Goal: Information Seeking & Learning: Learn about a topic

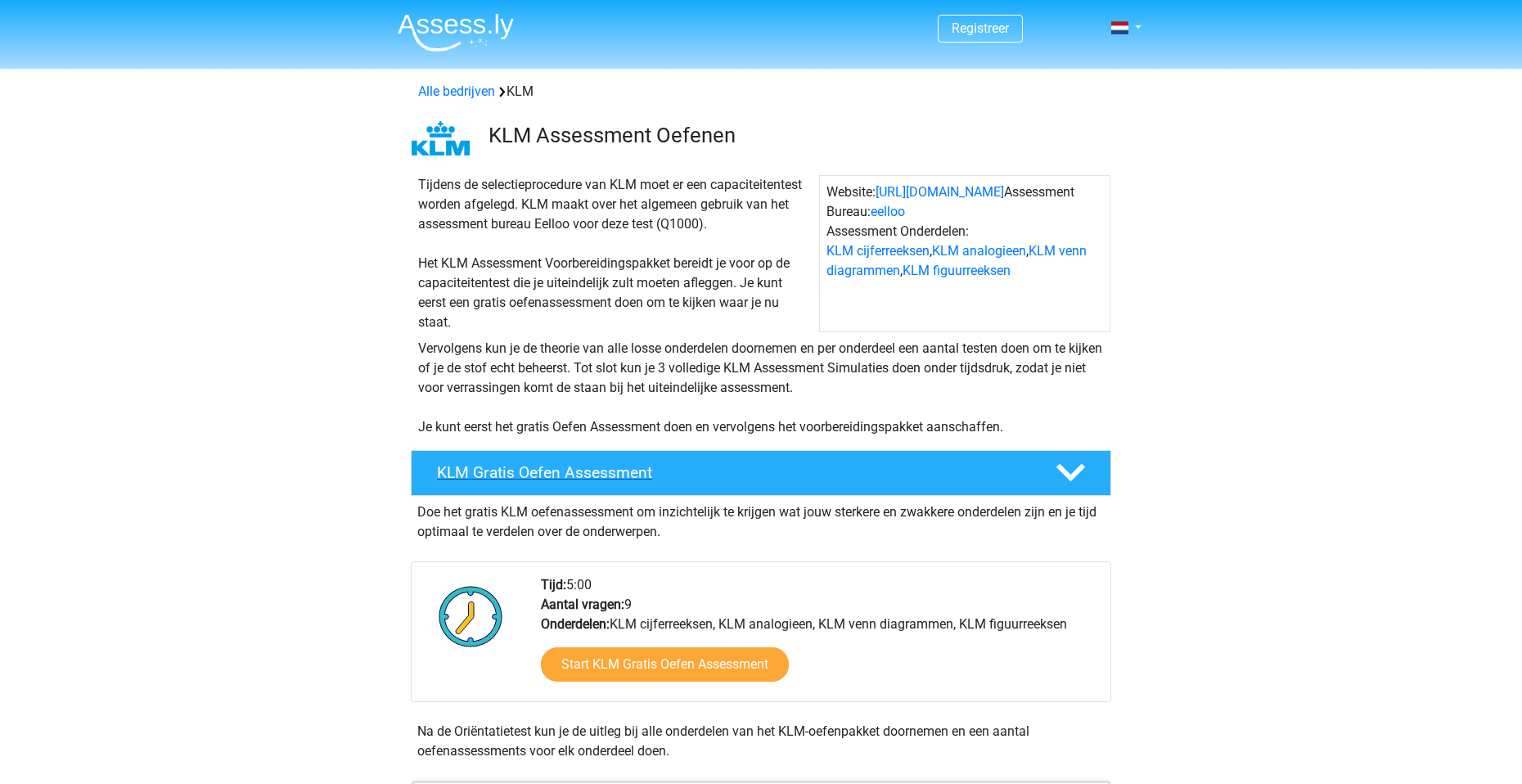
click at [826, 465] on h4 "KLM Gratis Oefen Assessment" at bounding box center [734, 473] width 593 height 19
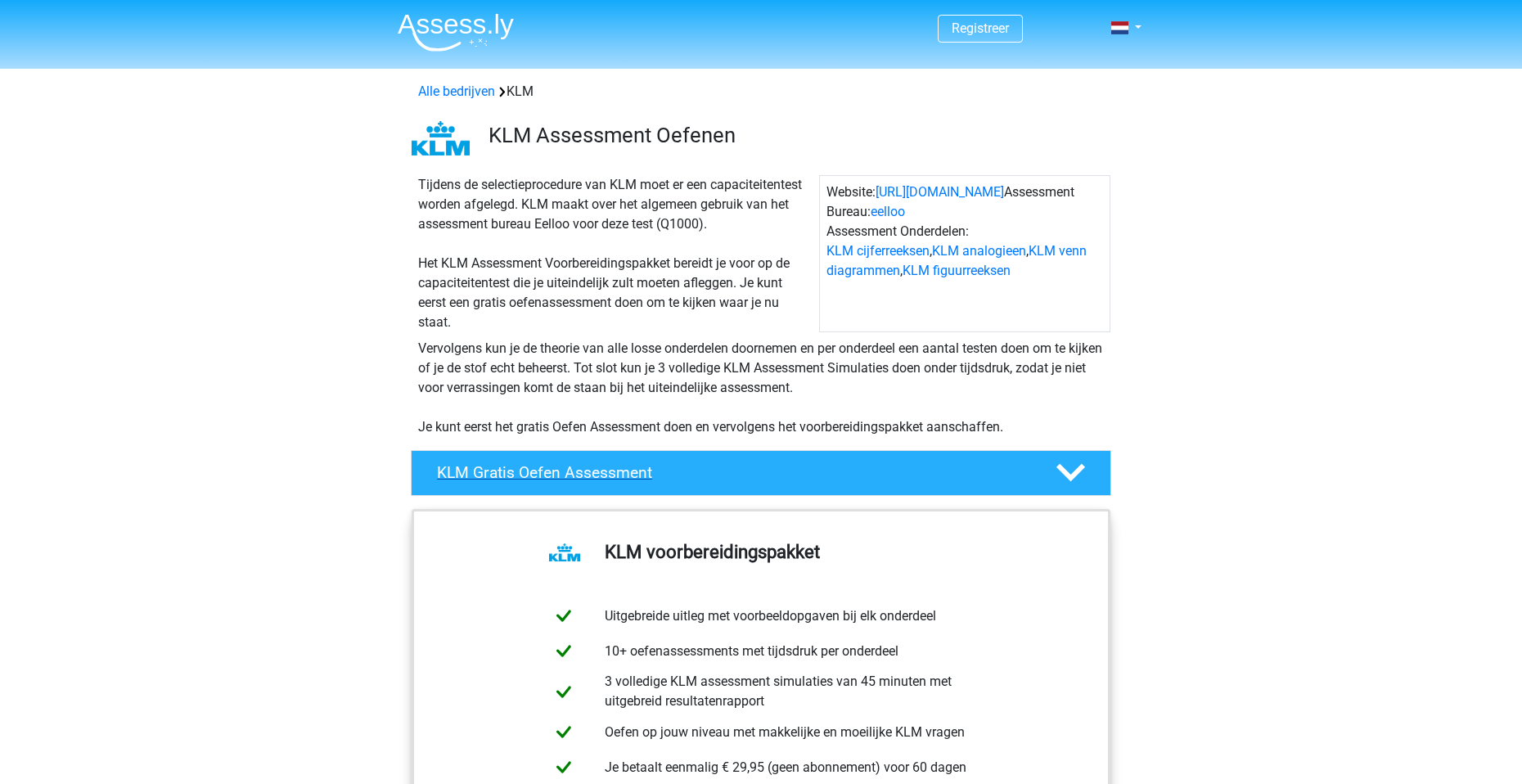
scroll to position [164, 0]
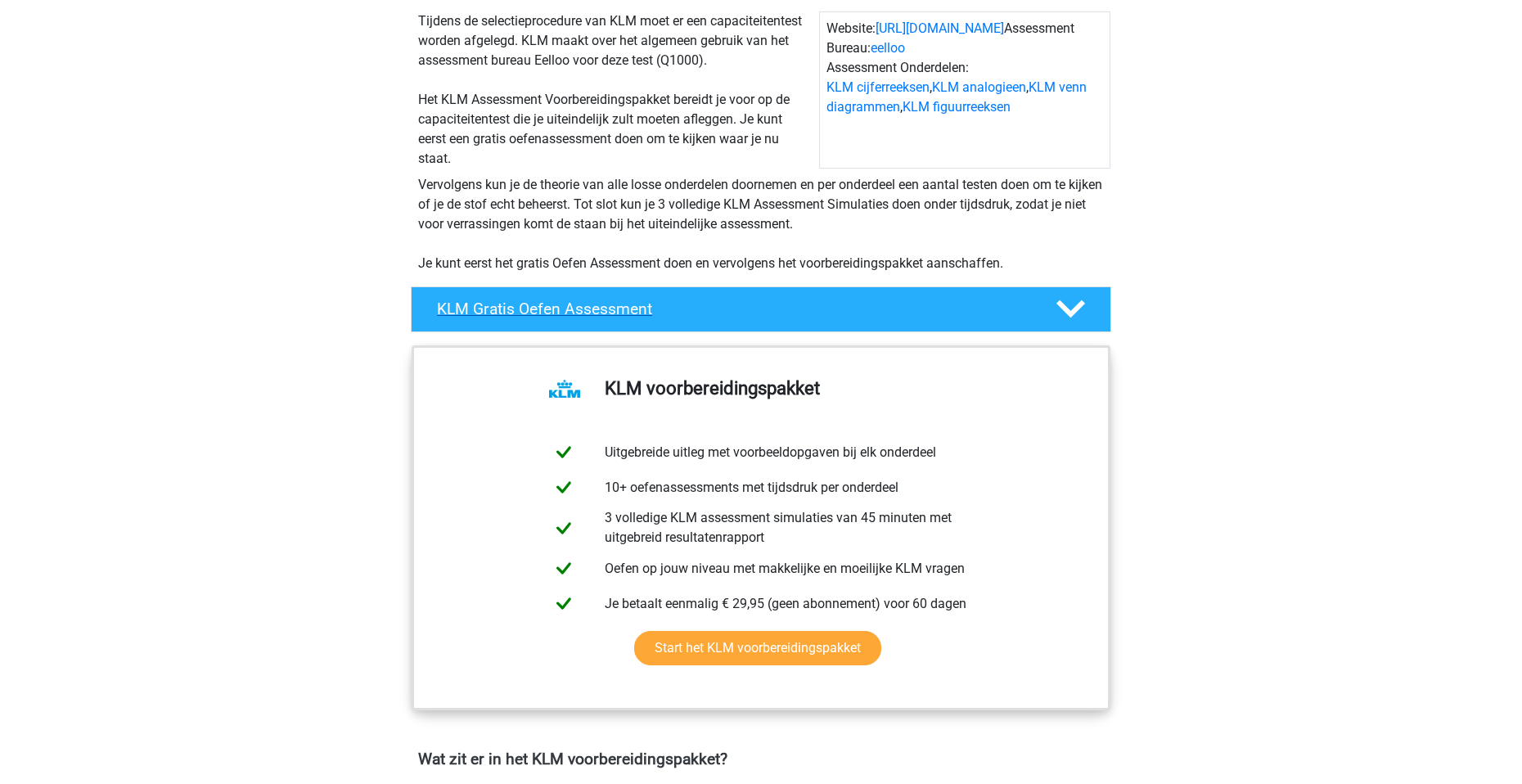
click at [867, 319] on div "KLM Gratis Oefen Assessment" at bounding box center [761, 308] width 700 height 46
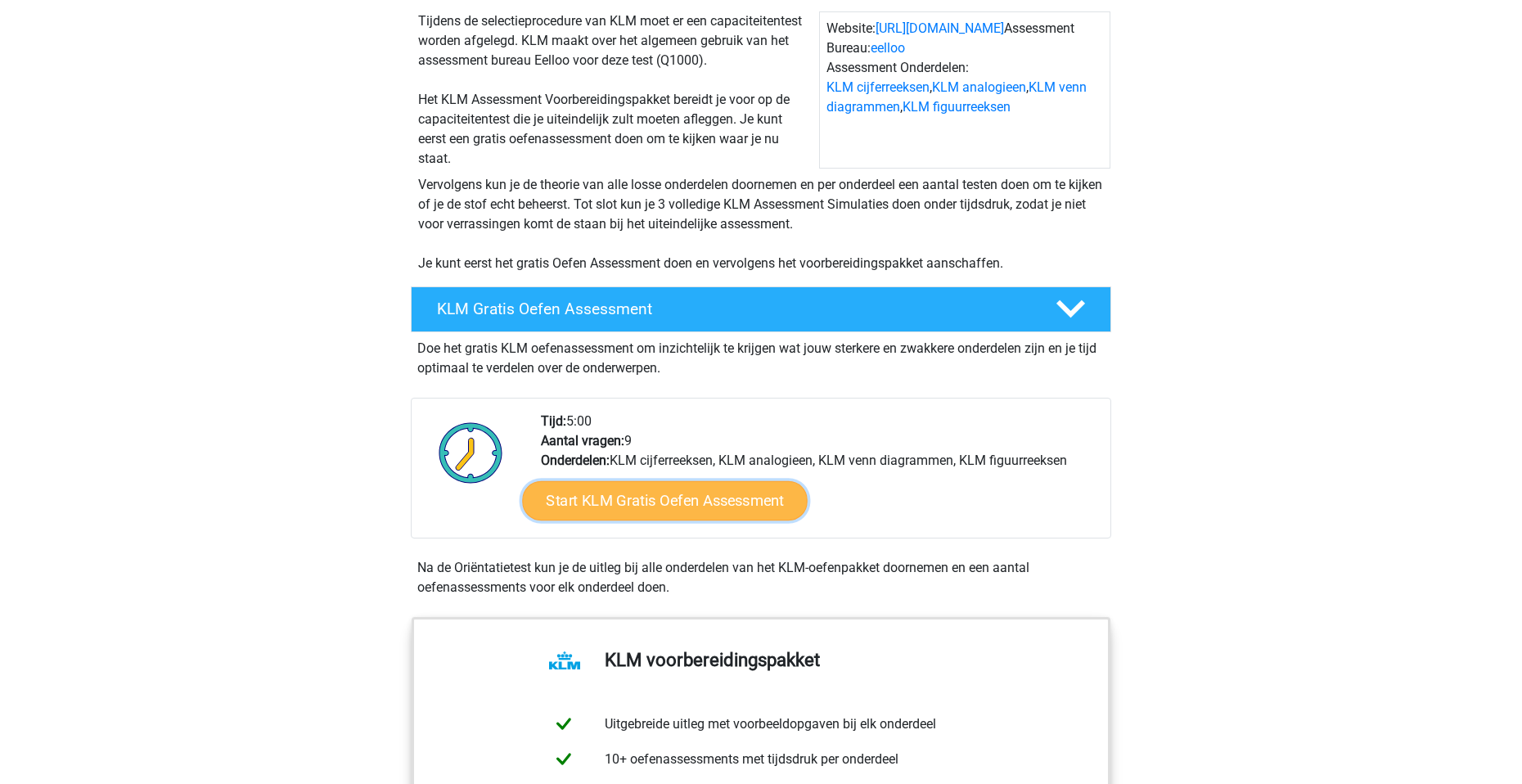
click at [691, 511] on link "Start KLM Gratis Oefen Assessment" at bounding box center [665, 500] width 285 height 39
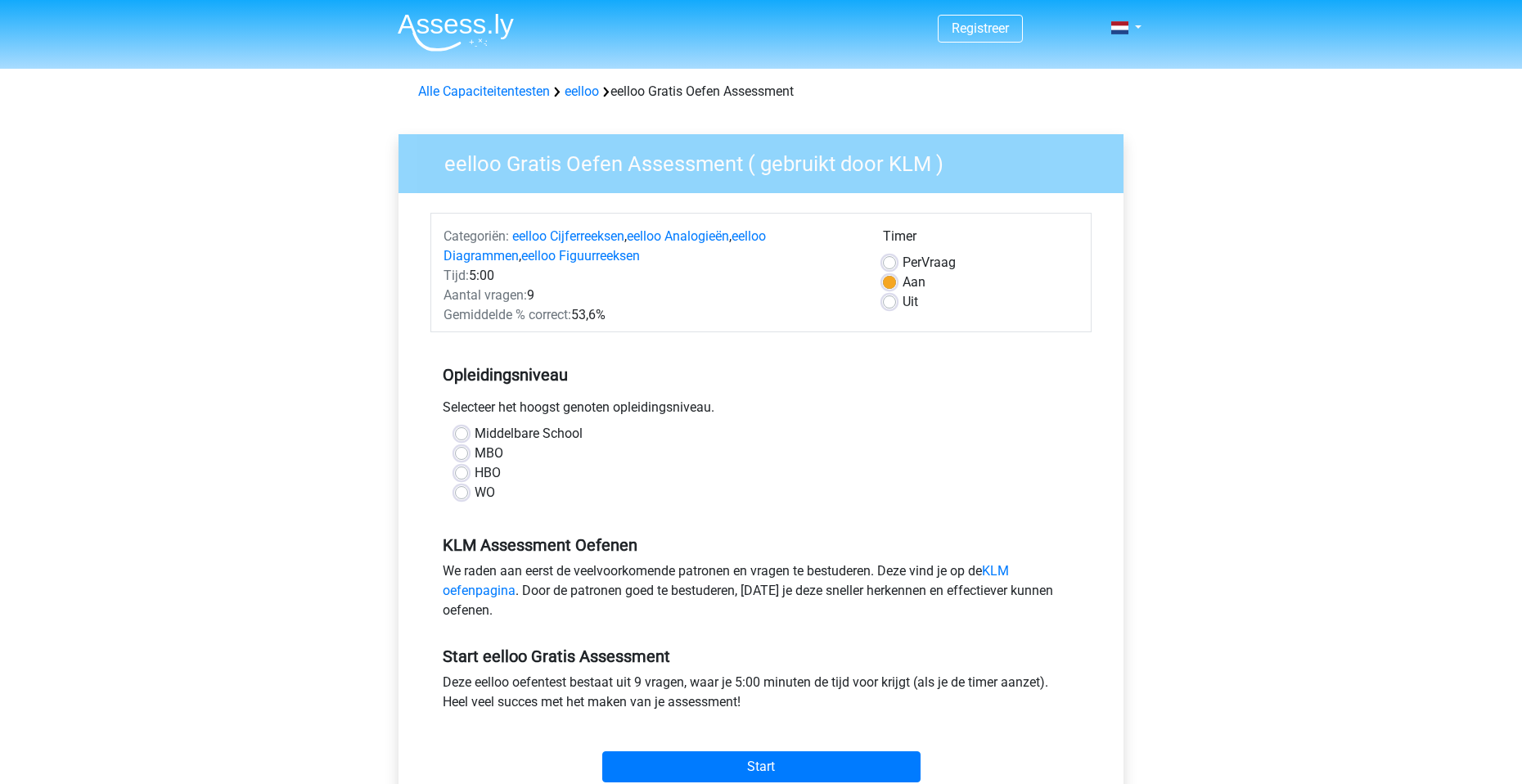
click at [475, 435] on label "Middelbare School" at bounding box center [529, 434] width 108 height 20
click at [459, 435] on input "Middelbare School" at bounding box center [462, 433] width 13 height 17
radio input "true"
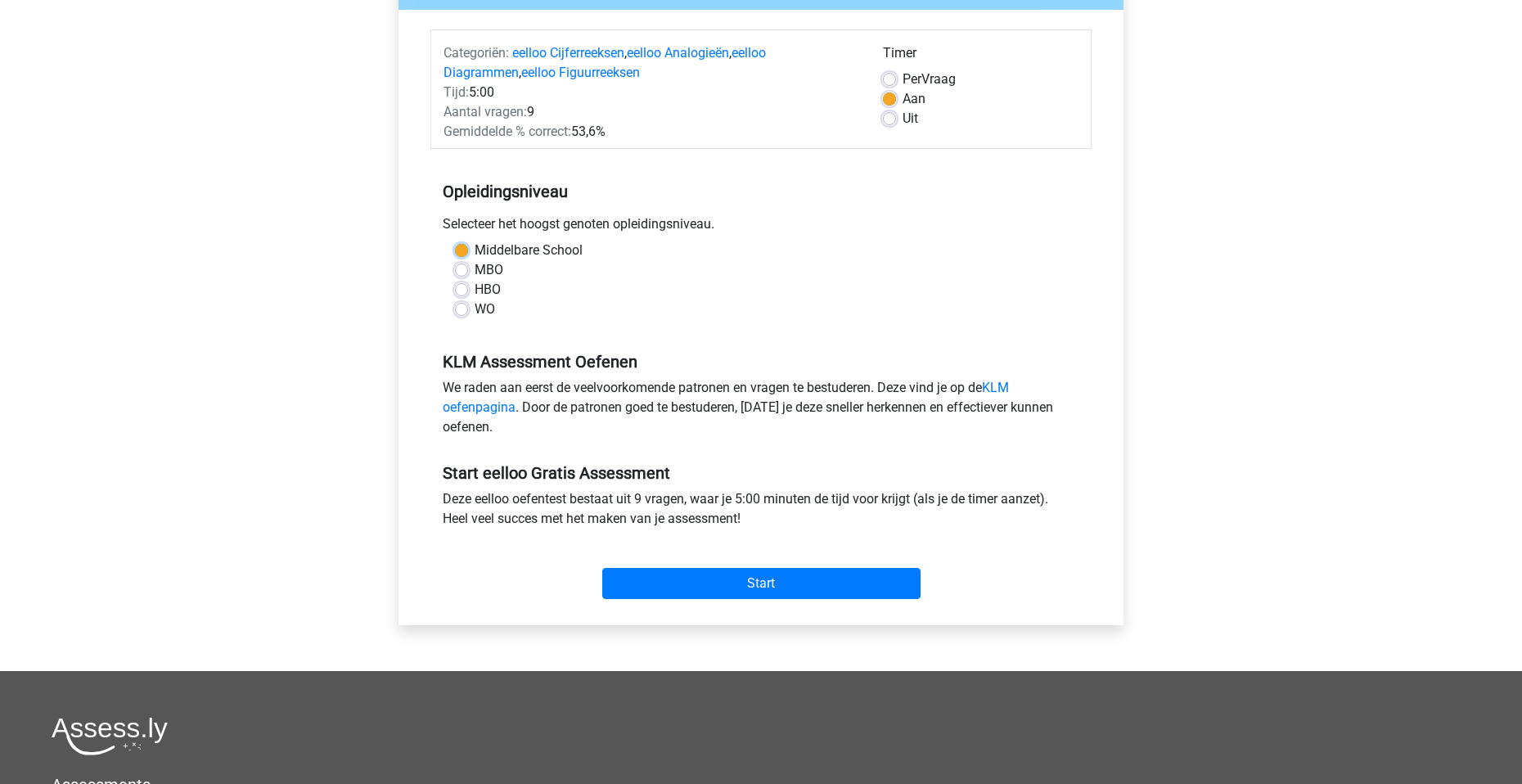
scroll to position [82, 0]
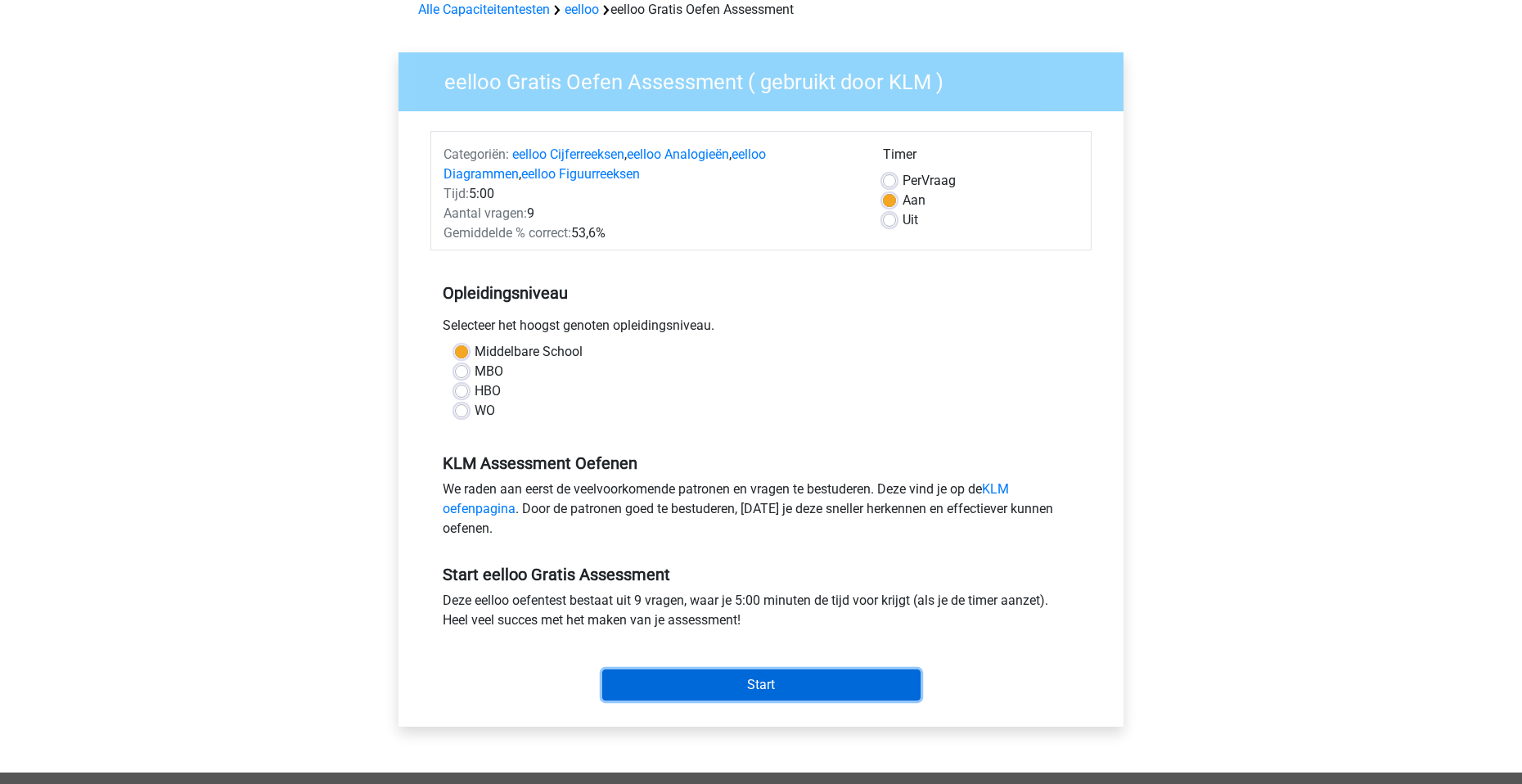
click at [743, 681] on input "Start" at bounding box center [761, 684] width 319 height 31
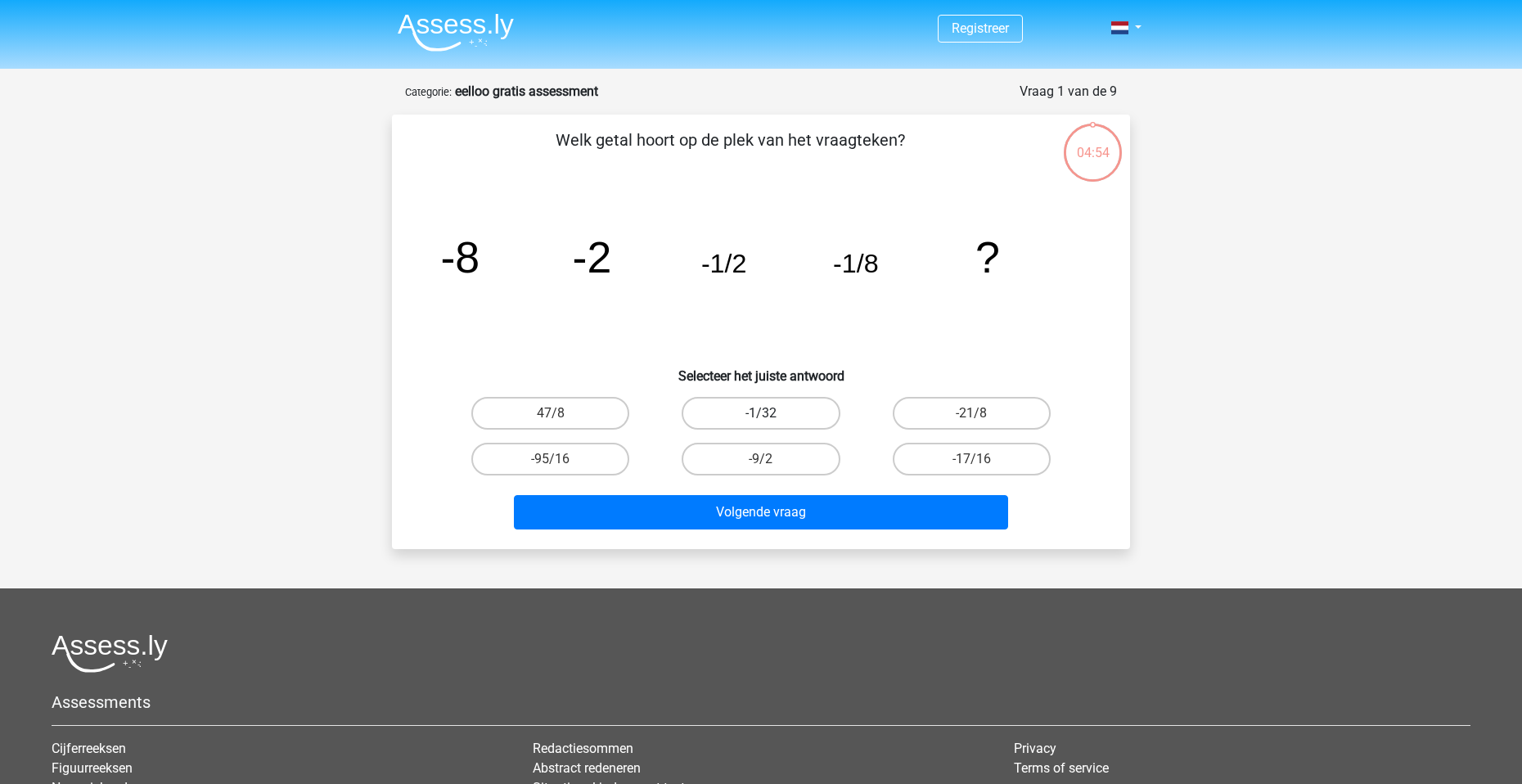
click at [800, 405] on label "-1/32" at bounding box center [760, 413] width 158 height 33
click at [772, 413] on input "-1/32" at bounding box center [766, 418] width 10 height 10
radio input "true"
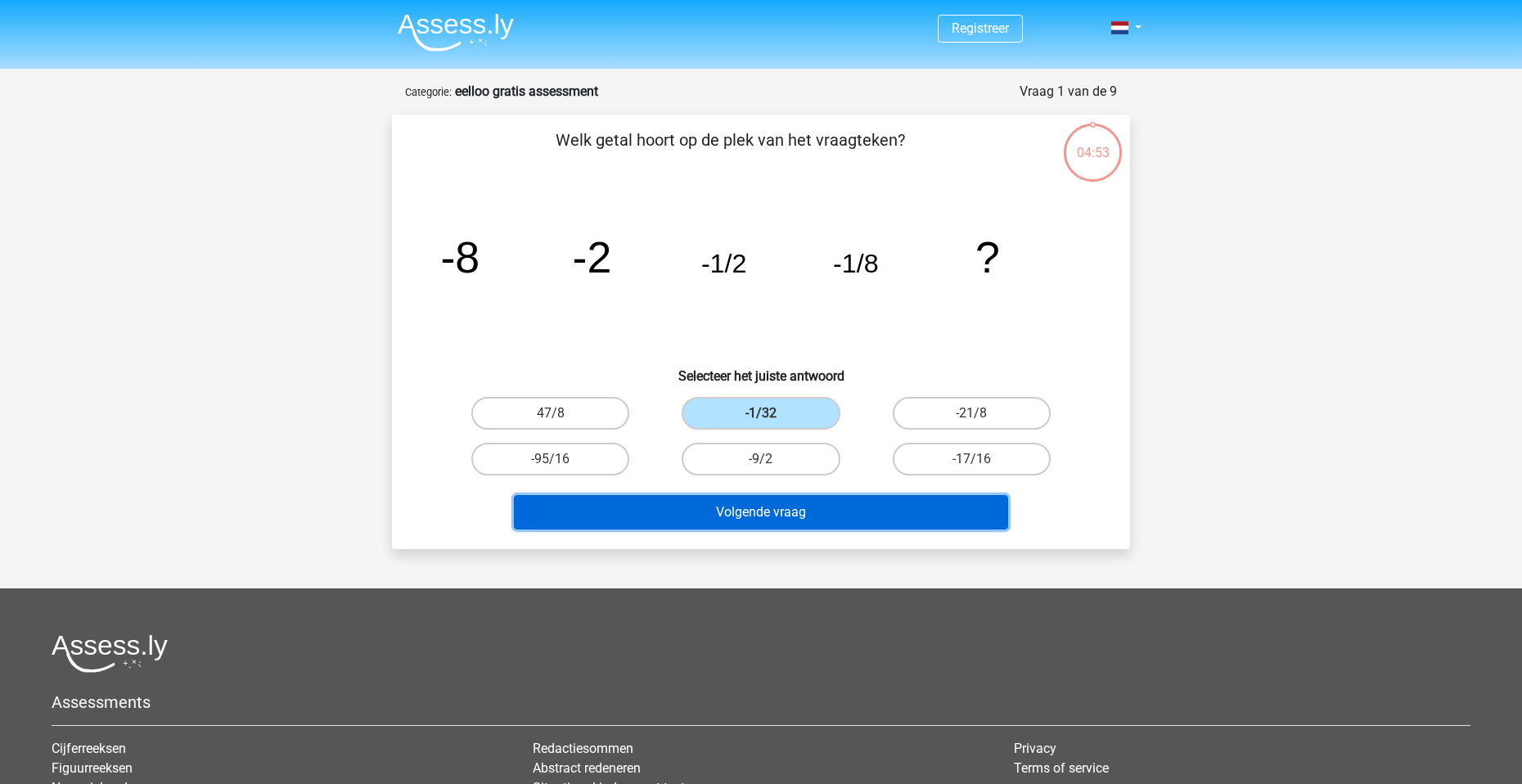
click at [803, 509] on button "Volgende vraag" at bounding box center [762, 512] width 495 height 35
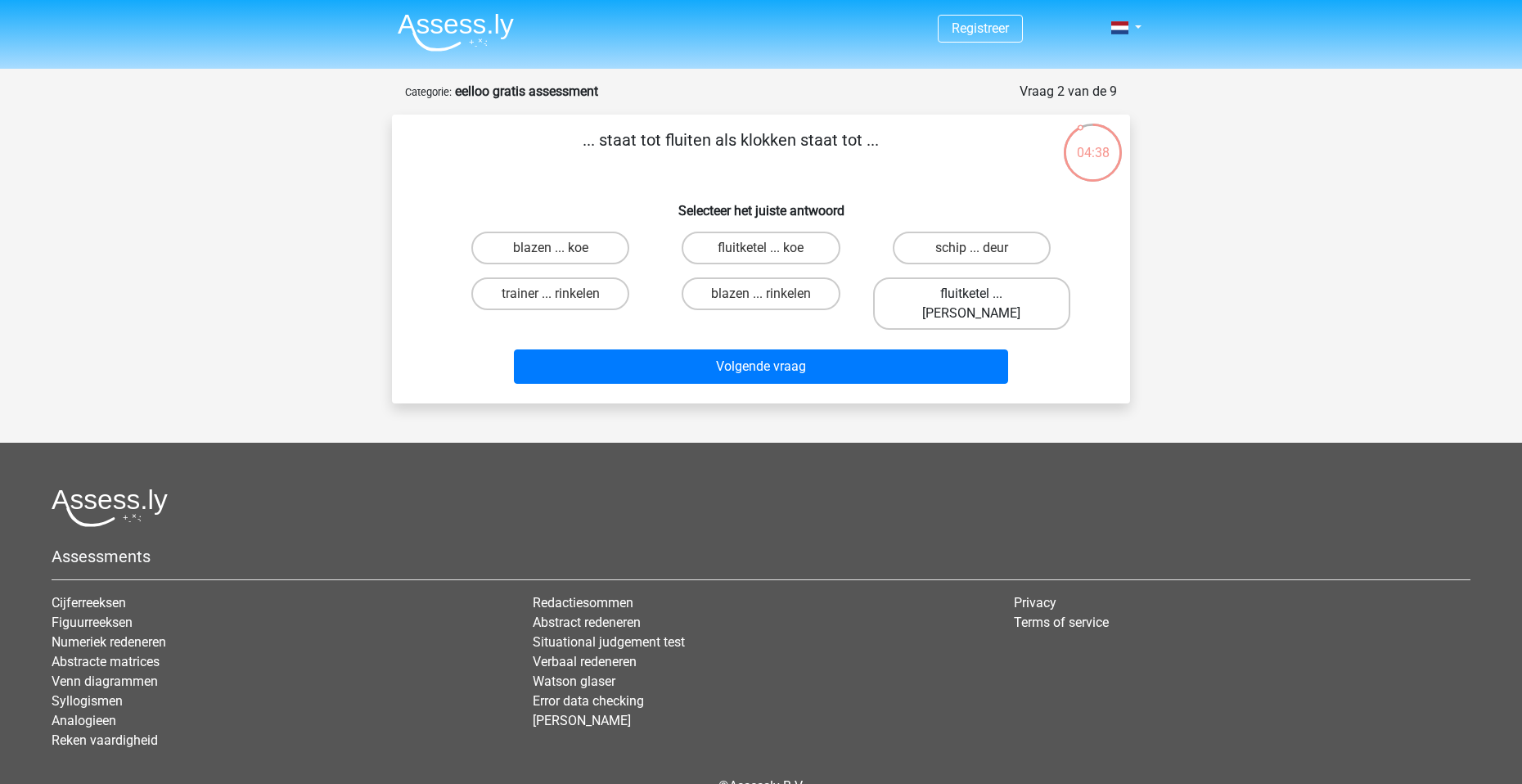
click at [953, 292] on label "fluitketel ... luiden" at bounding box center [971, 304] width 197 height 52
click at [971, 293] on input "fluitketel ... luiden" at bounding box center [976, 298] width 10 height 10
radio input "true"
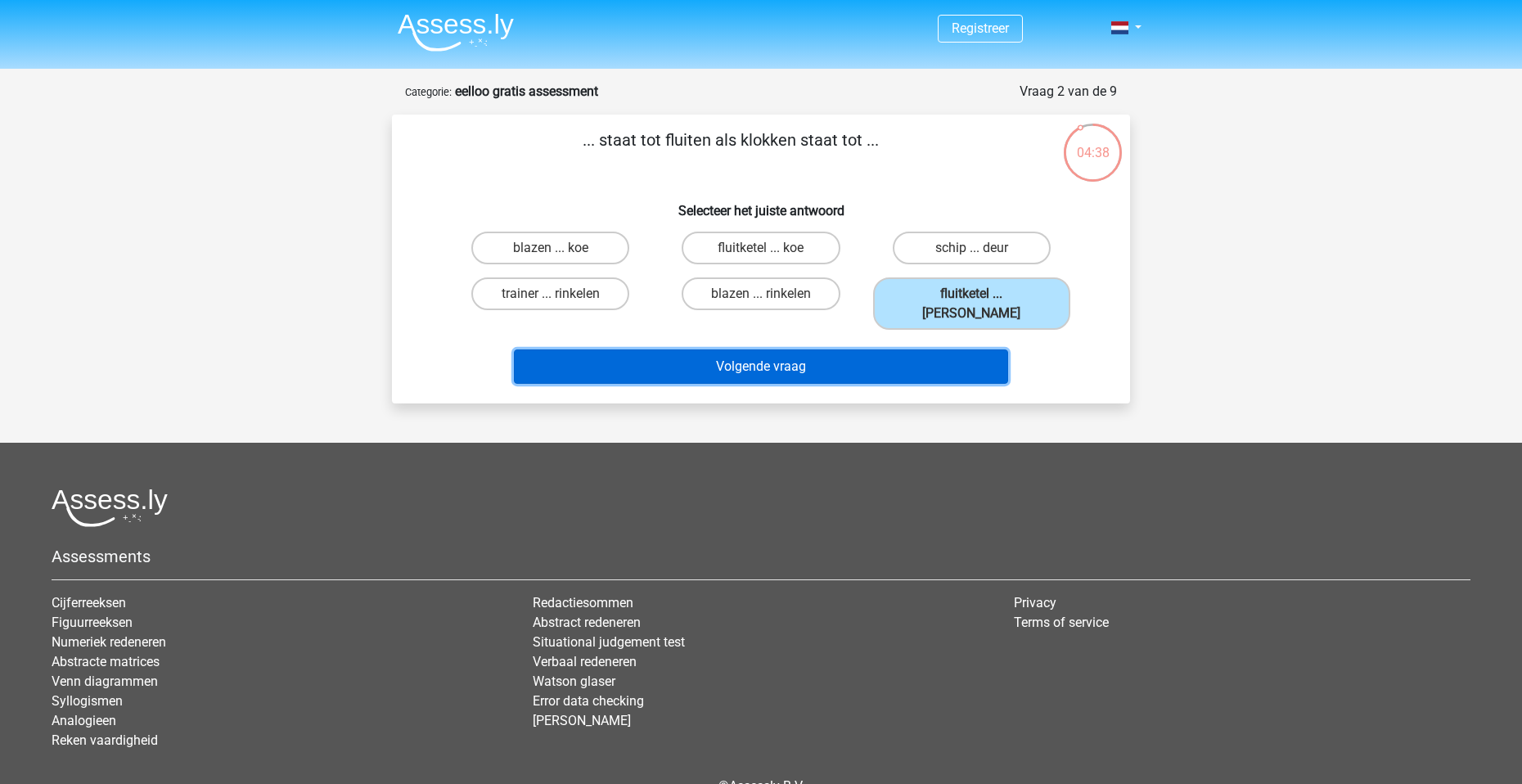
click at [875, 349] on button "Volgende vraag" at bounding box center [762, 366] width 495 height 35
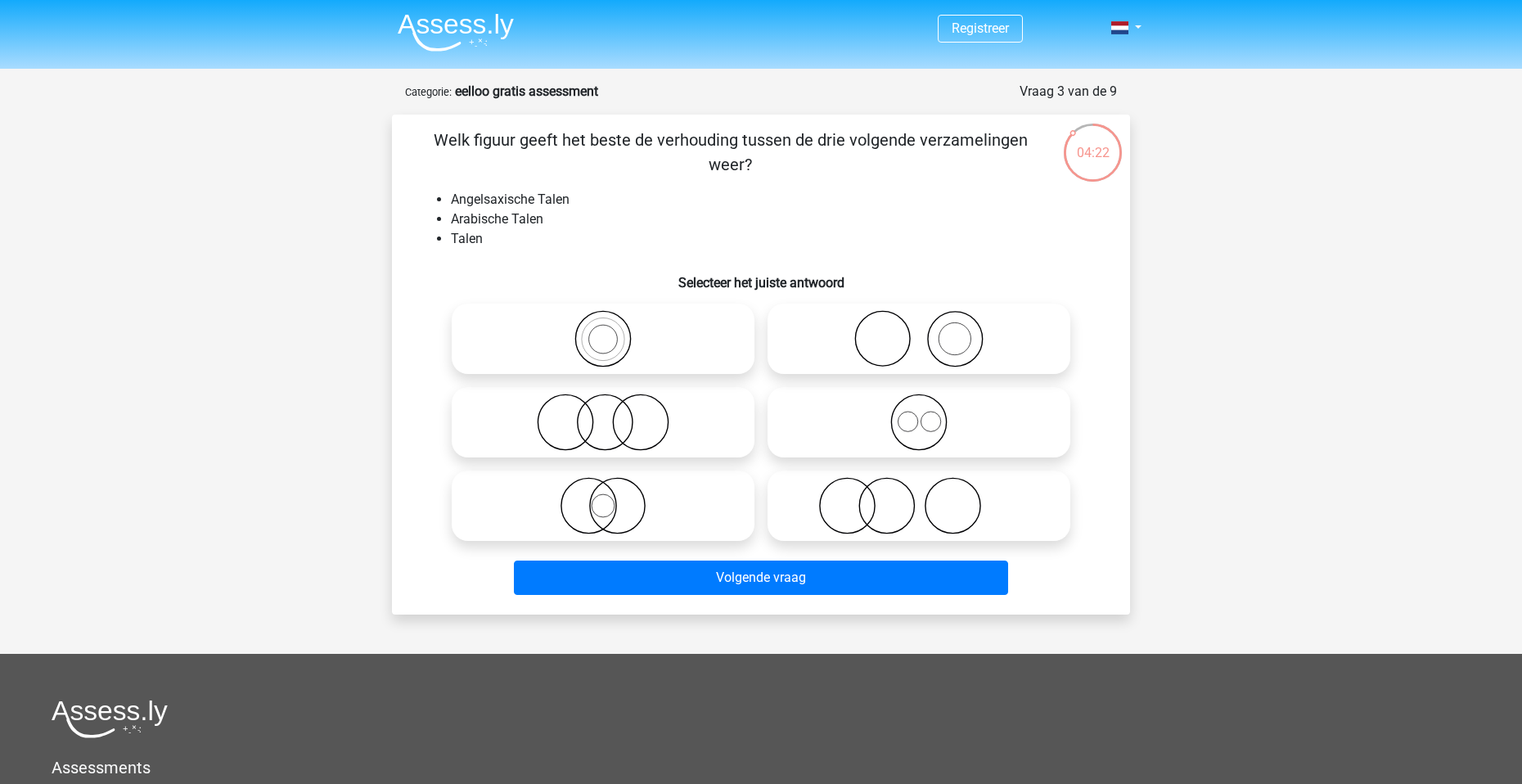
click at [645, 419] on icon at bounding box center [603, 421] width 290 height 57
click at [614, 414] on input "radio" at bounding box center [608, 408] width 10 height 10
radio input "true"
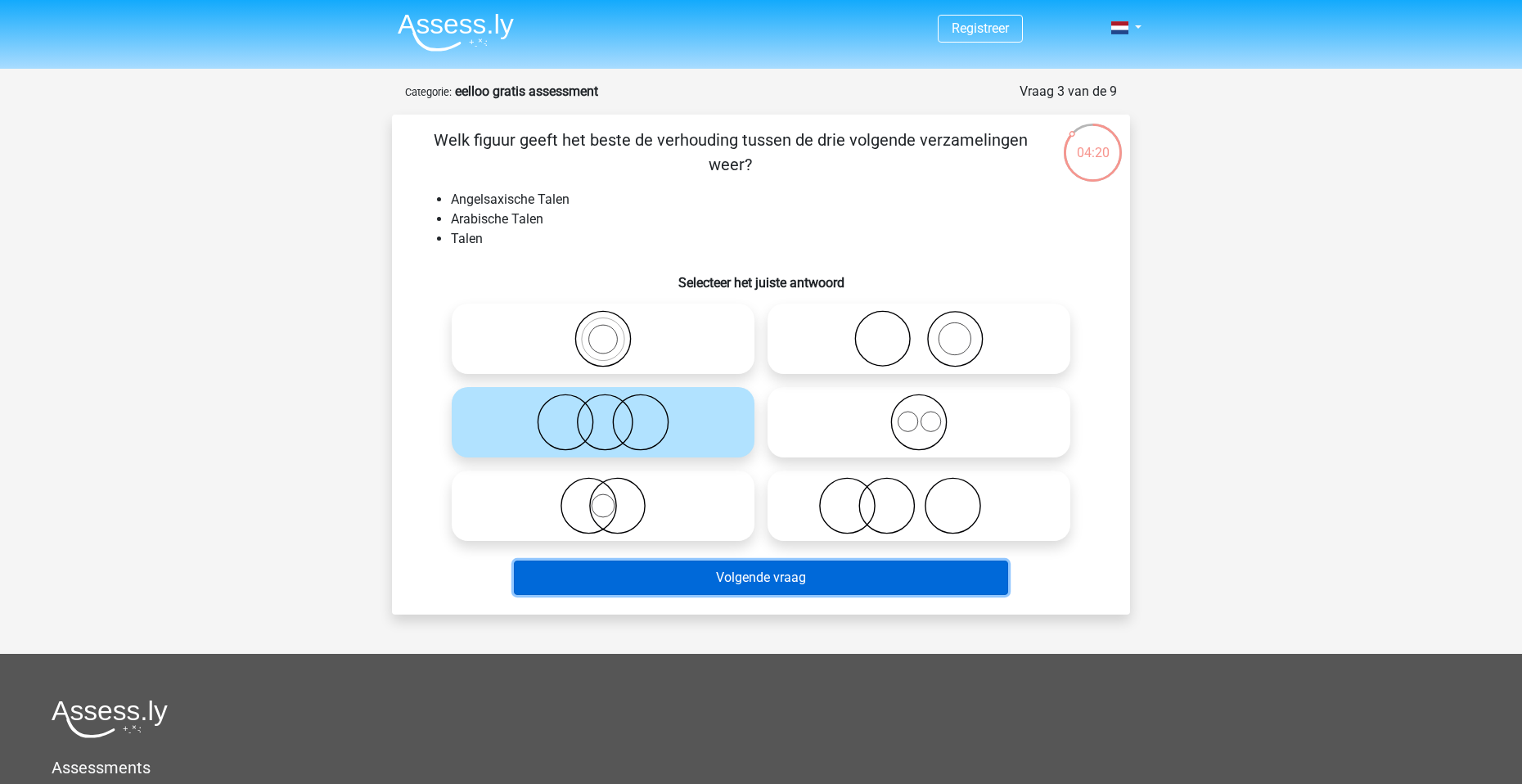
click at [785, 575] on button "Volgende vraag" at bounding box center [762, 577] width 495 height 35
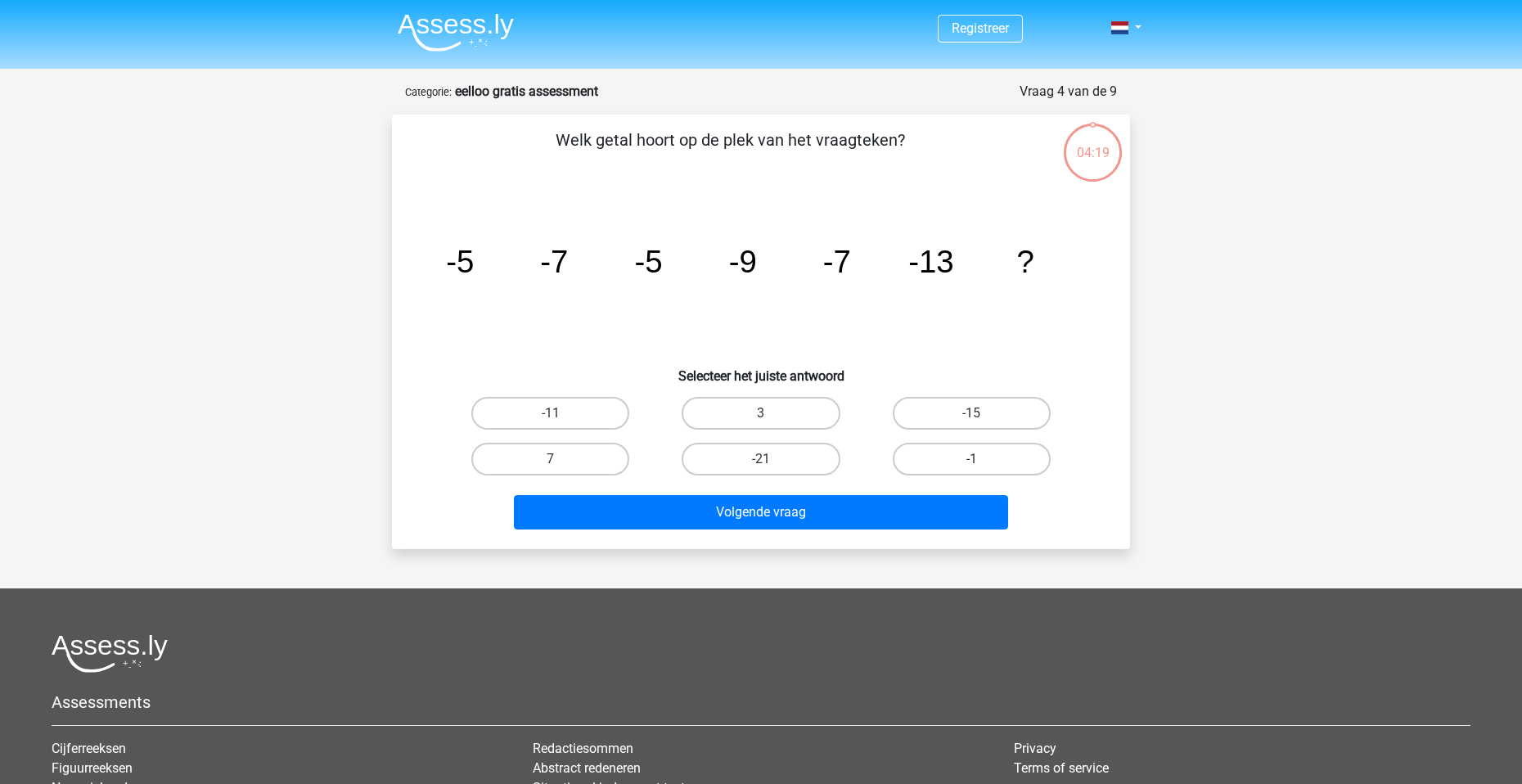
scroll to position [82, 0]
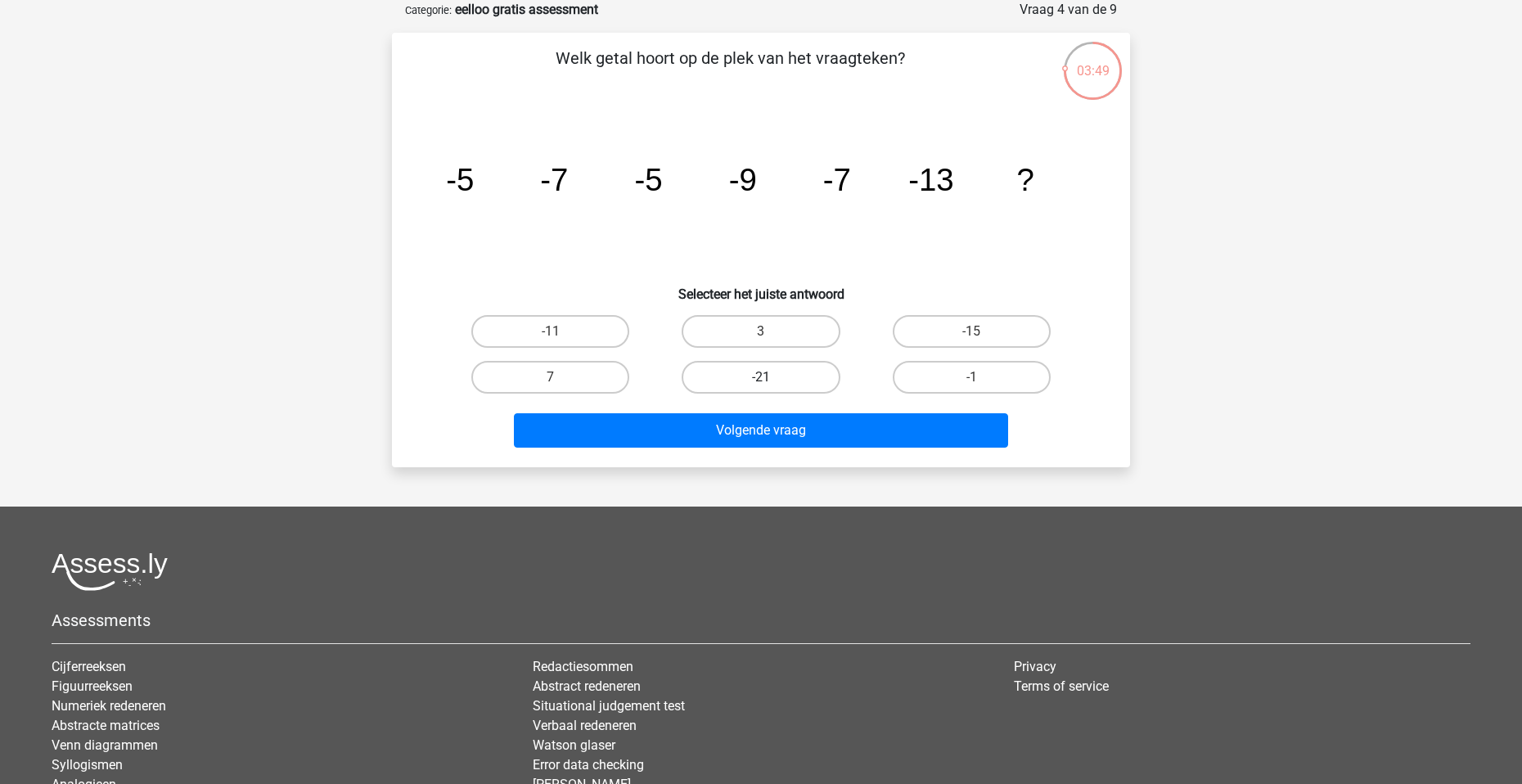
click at [770, 369] on label "-21" at bounding box center [760, 377] width 158 height 33
click at [770, 378] on input "-21" at bounding box center [766, 382] width 10 height 10
radio input "true"
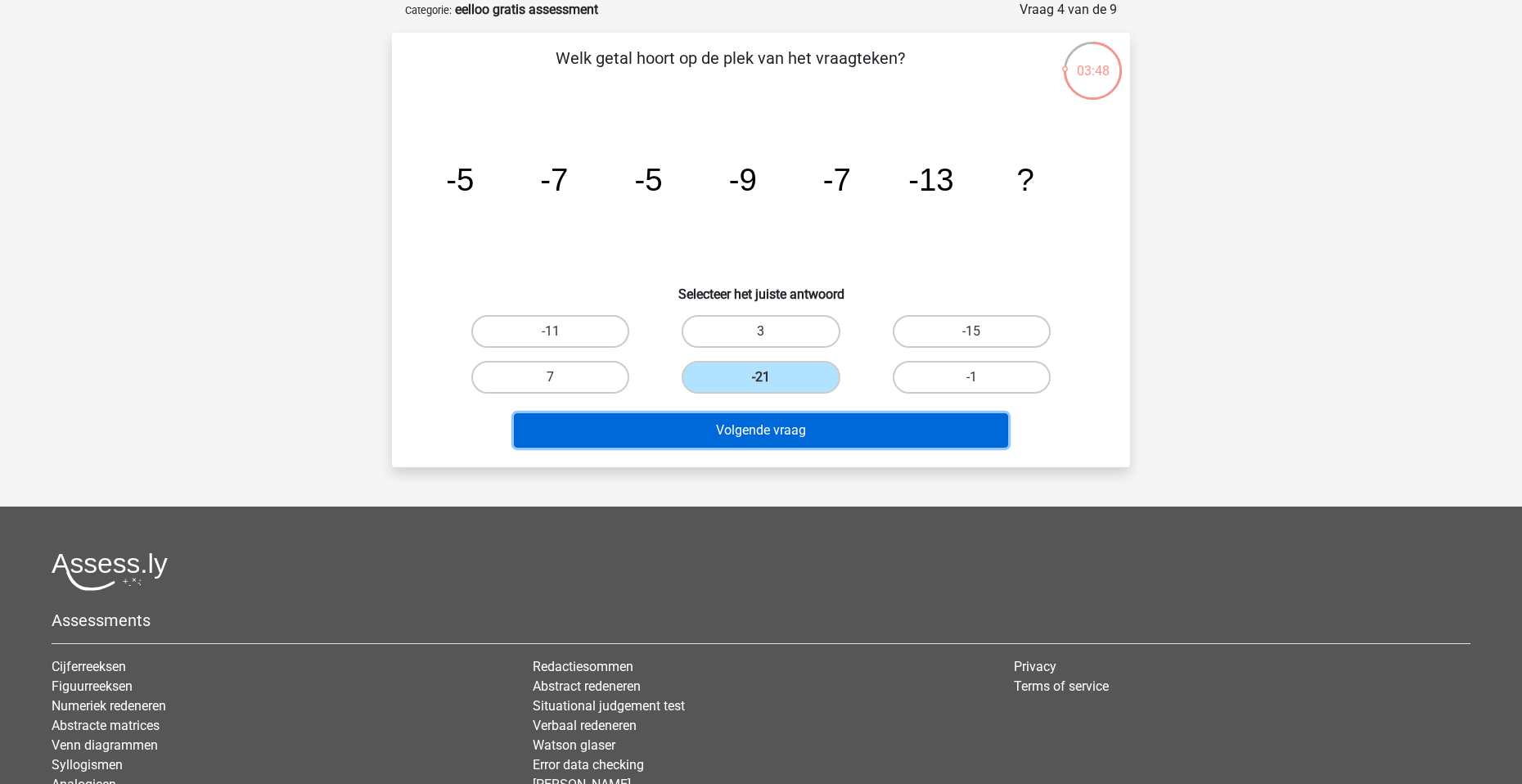
click at [806, 425] on button "Volgende vraag" at bounding box center [762, 430] width 495 height 35
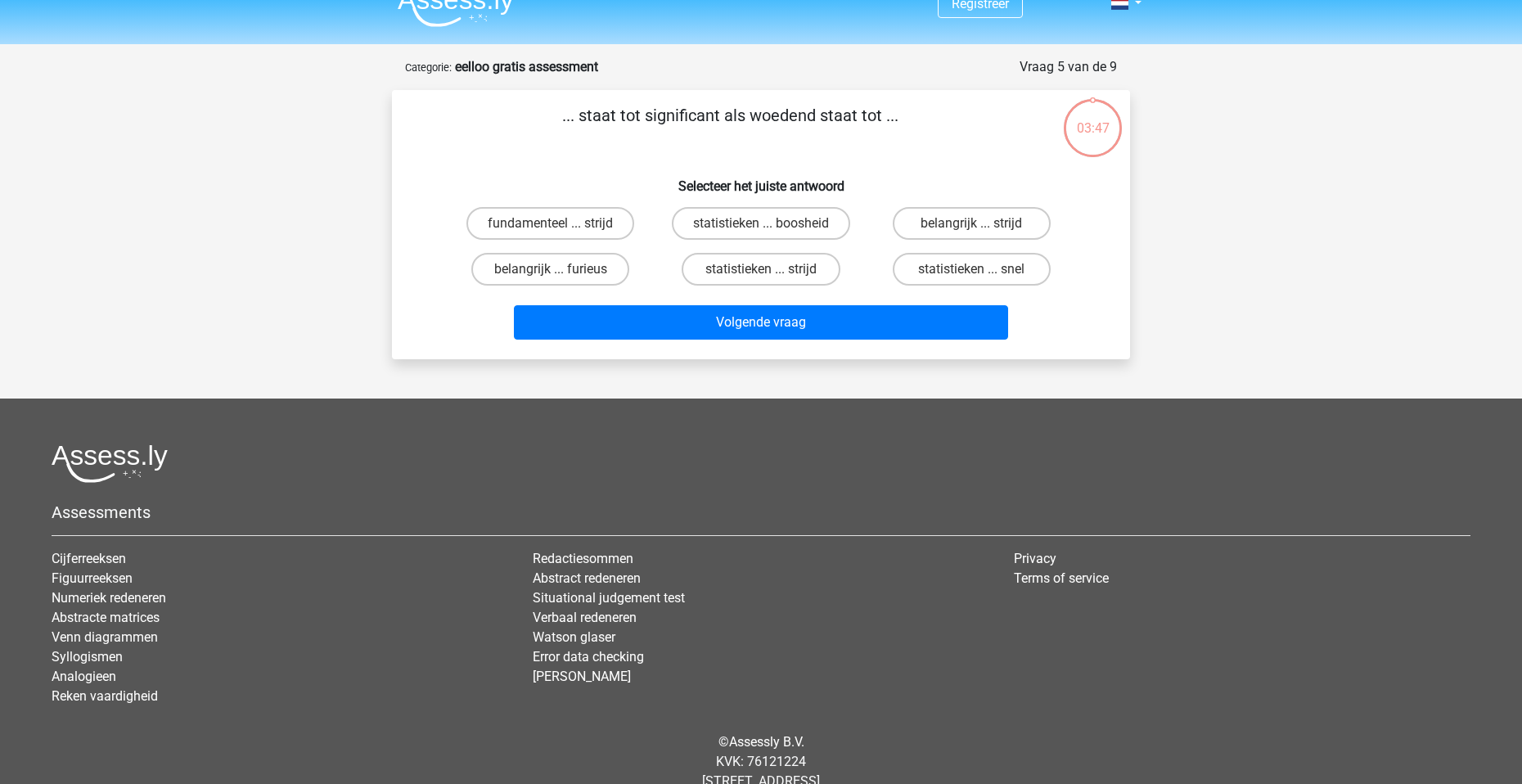
scroll to position [0, 0]
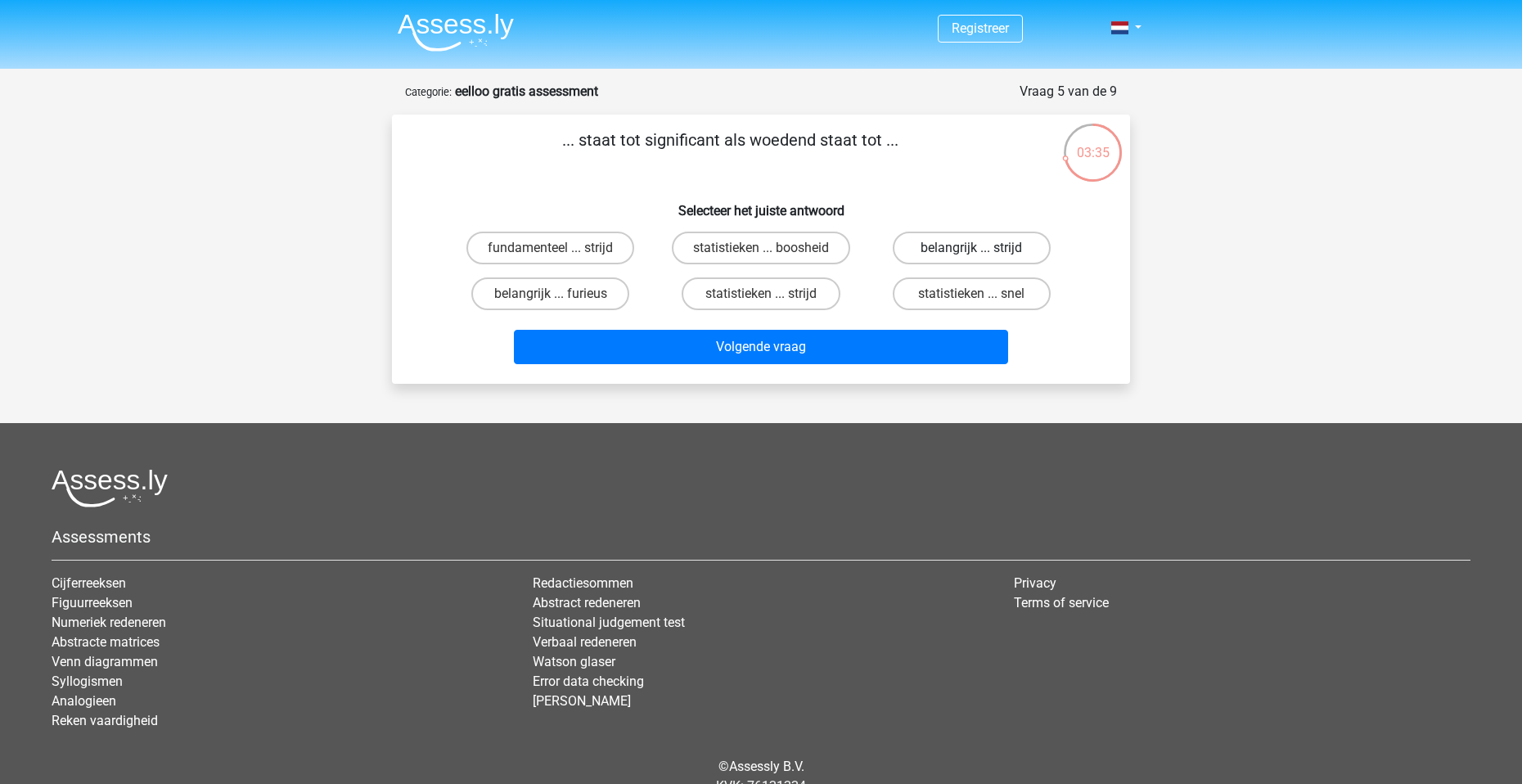
click at [975, 242] on label "belangrijk ... strijd" at bounding box center [971, 248] width 158 height 33
click at [975, 248] on input "belangrijk ... strijd" at bounding box center [976, 252] width 10 height 10
radio input "true"
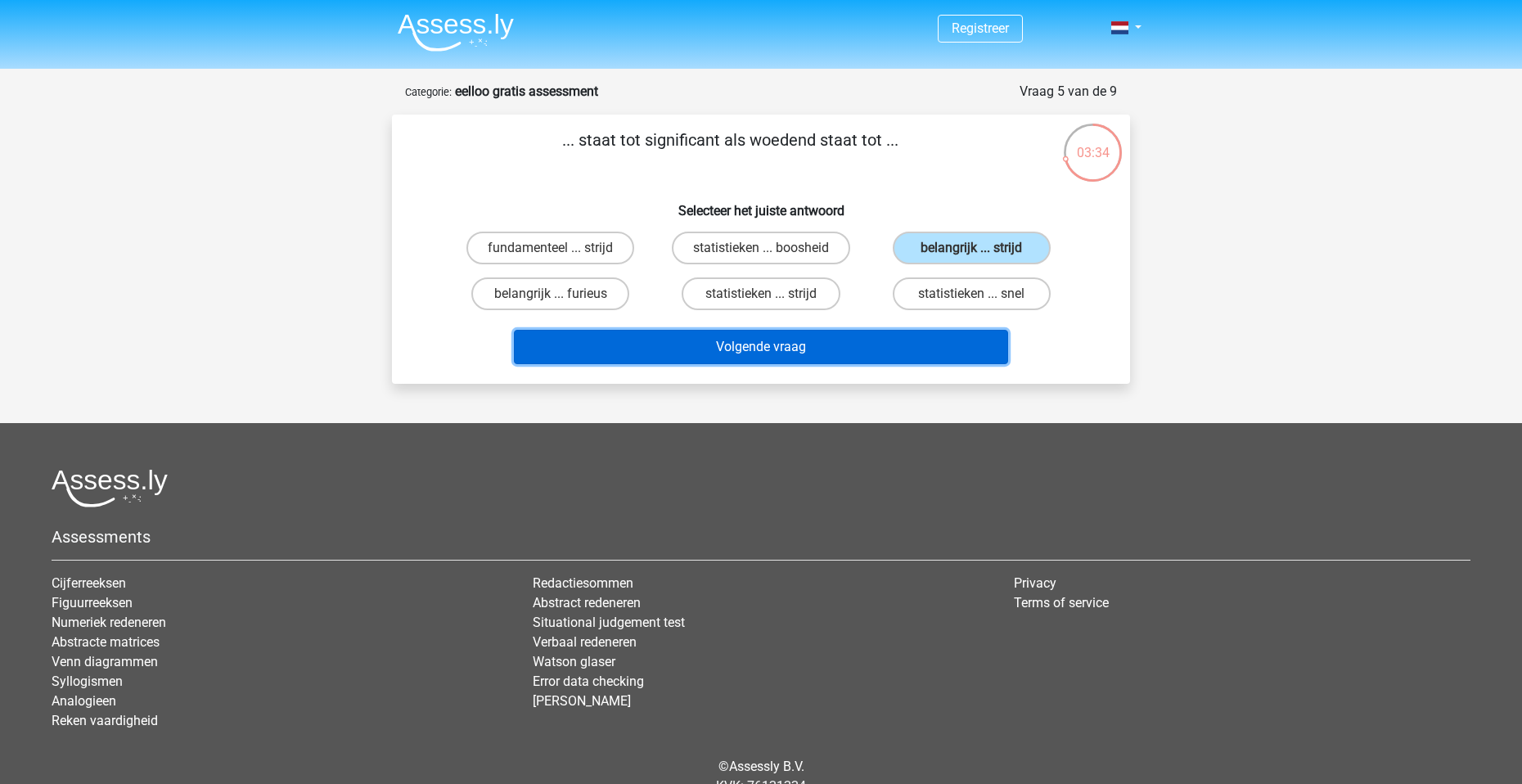
click at [852, 353] on button "Volgende vraag" at bounding box center [762, 347] width 495 height 35
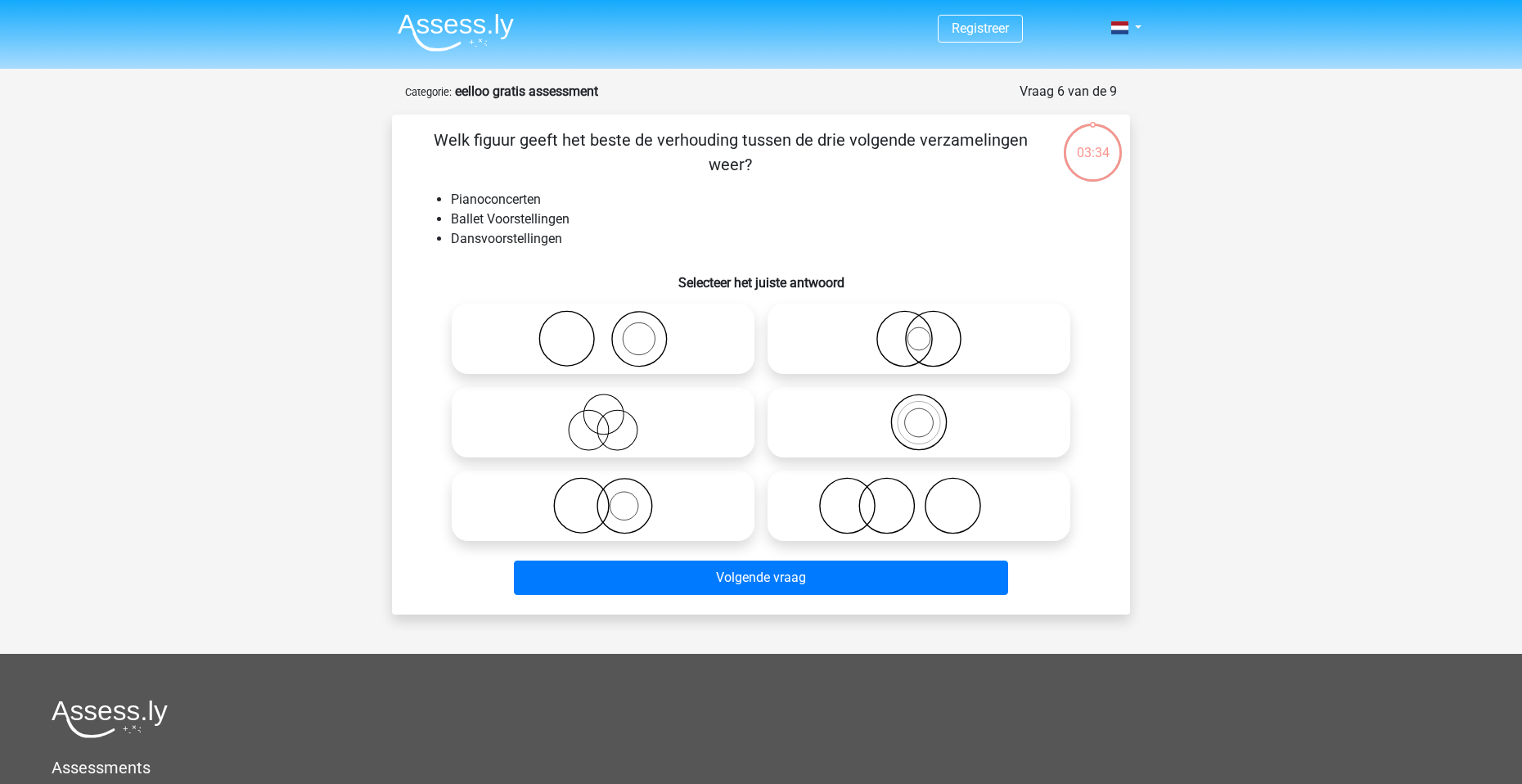
scroll to position [82, 0]
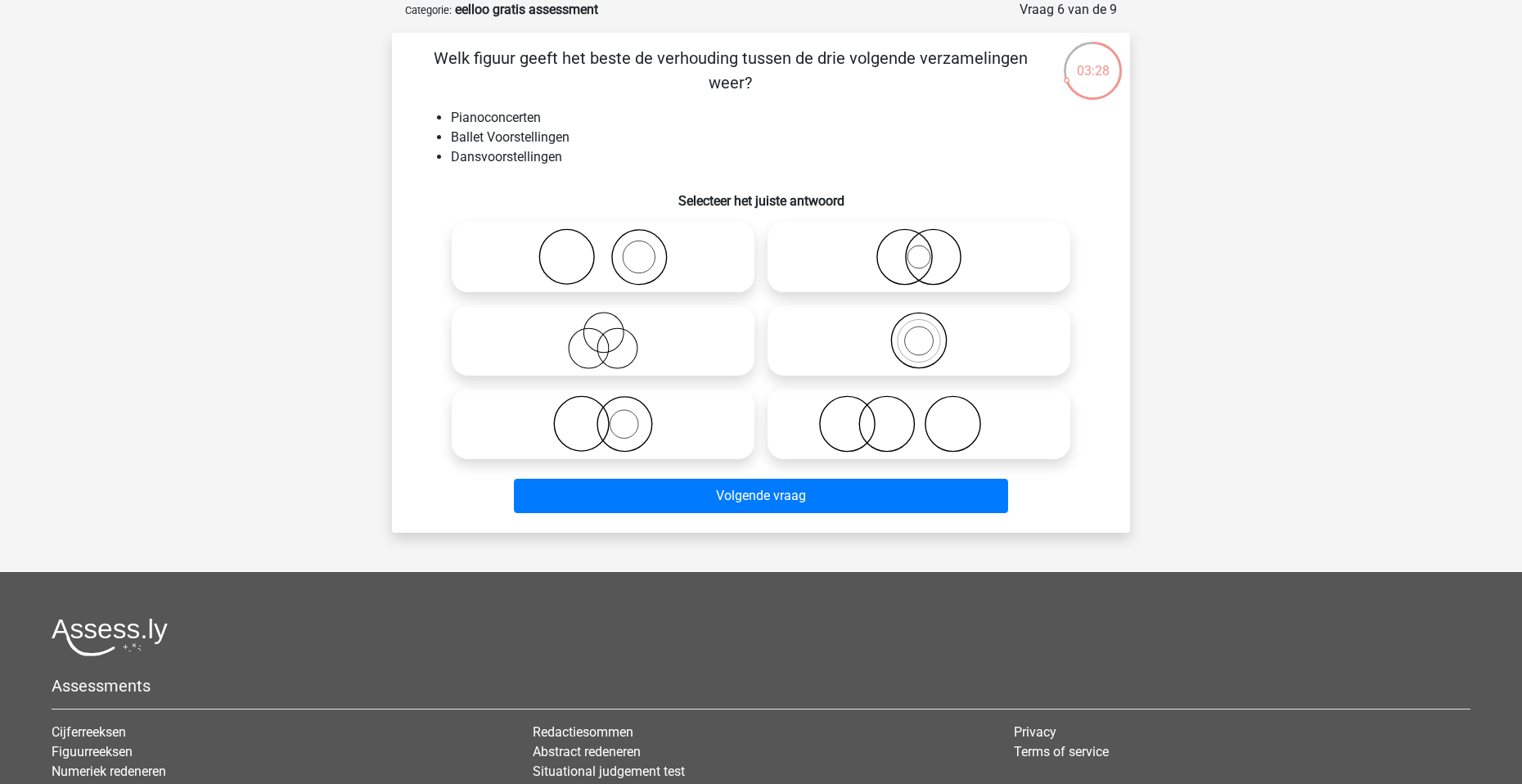
click at [625, 343] on icon at bounding box center [603, 340] width 290 height 57
click at [614, 332] on input "radio" at bounding box center [608, 326] width 10 height 10
radio input "true"
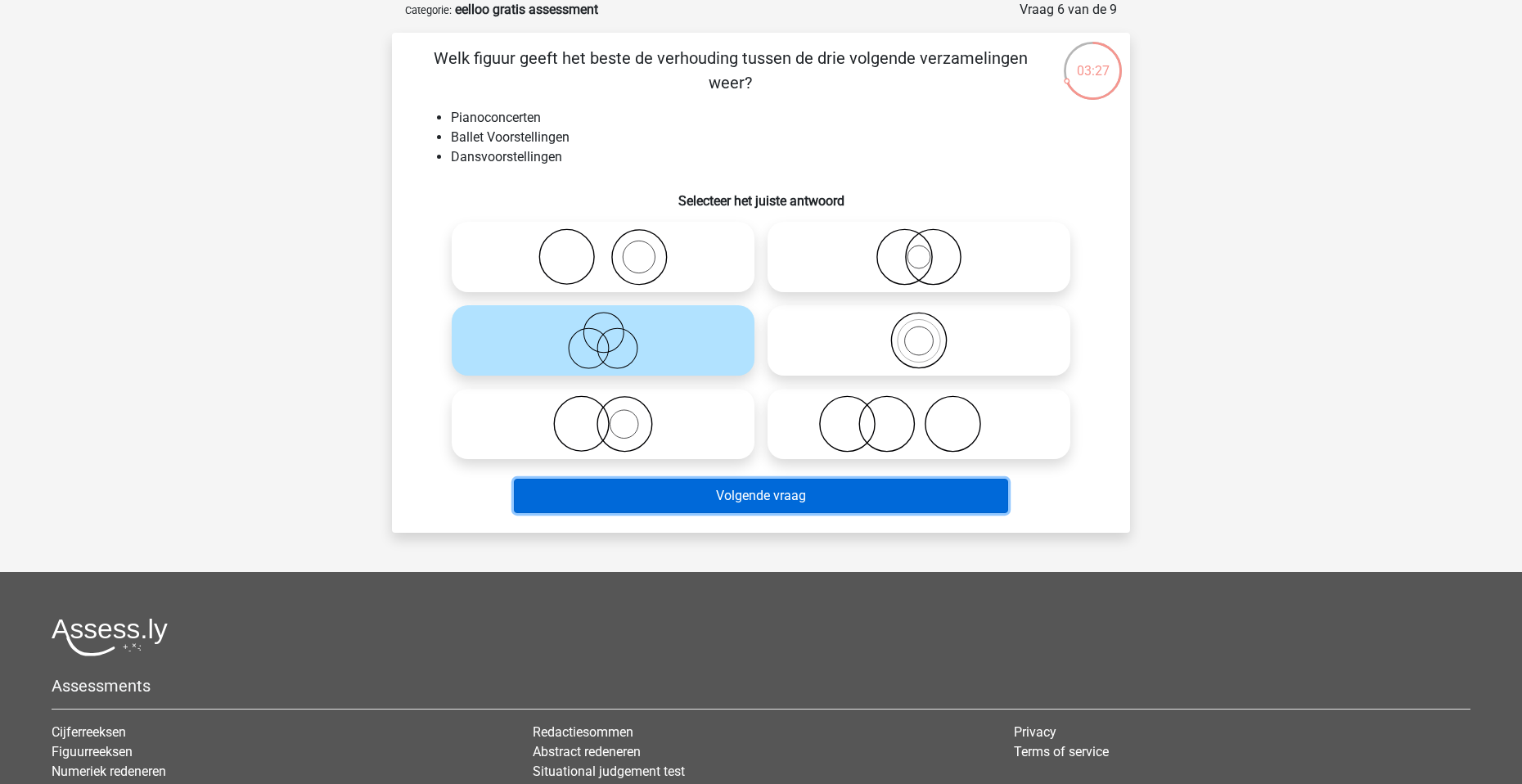
click at [753, 496] on button "Volgende vraag" at bounding box center [762, 495] width 495 height 35
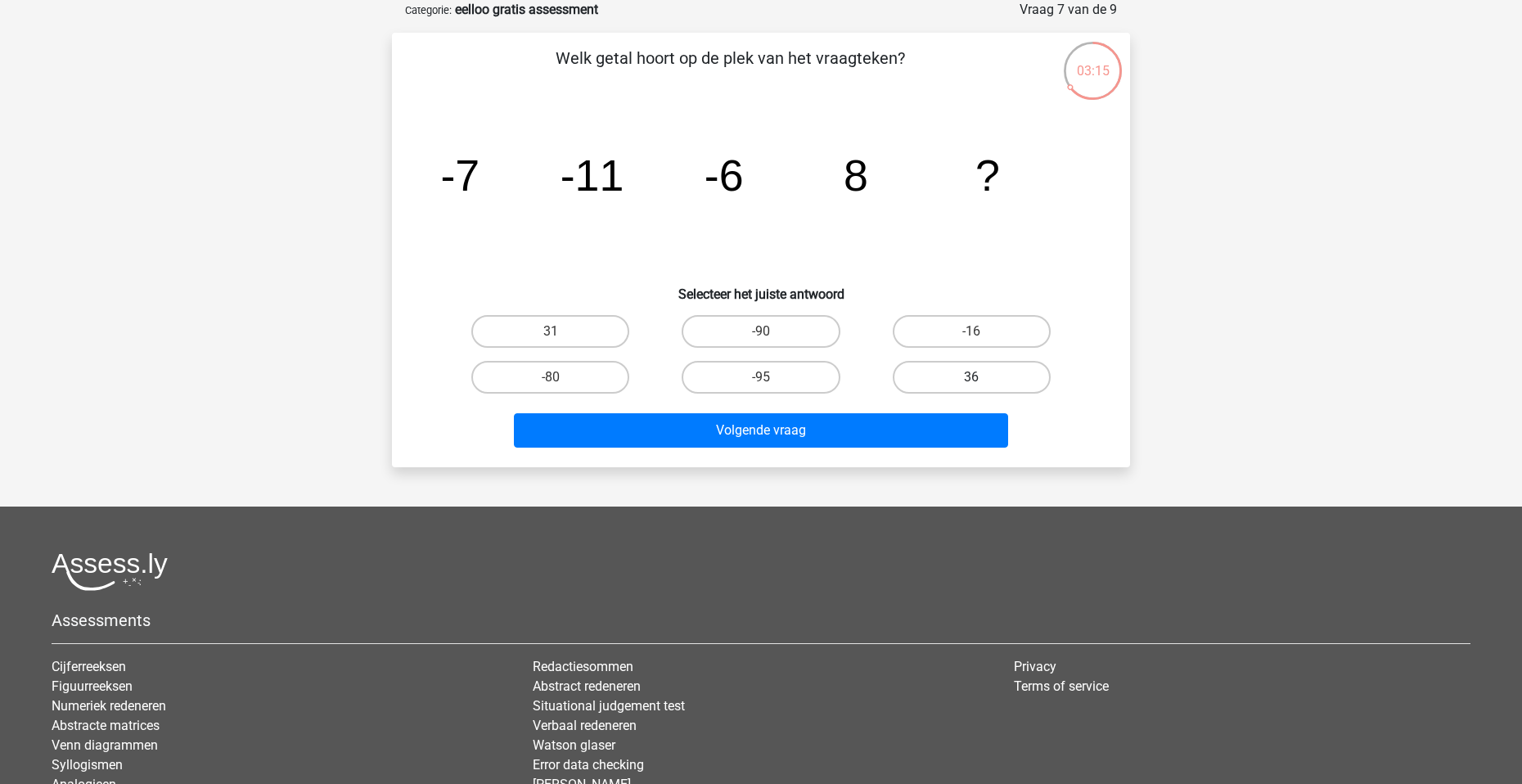
click at [934, 371] on label "36" at bounding box center [971, 377] width 158 height 33
click at [971, 378] on input "36" at bounding box center [976, 382] width 10 height 10
radio input "true"
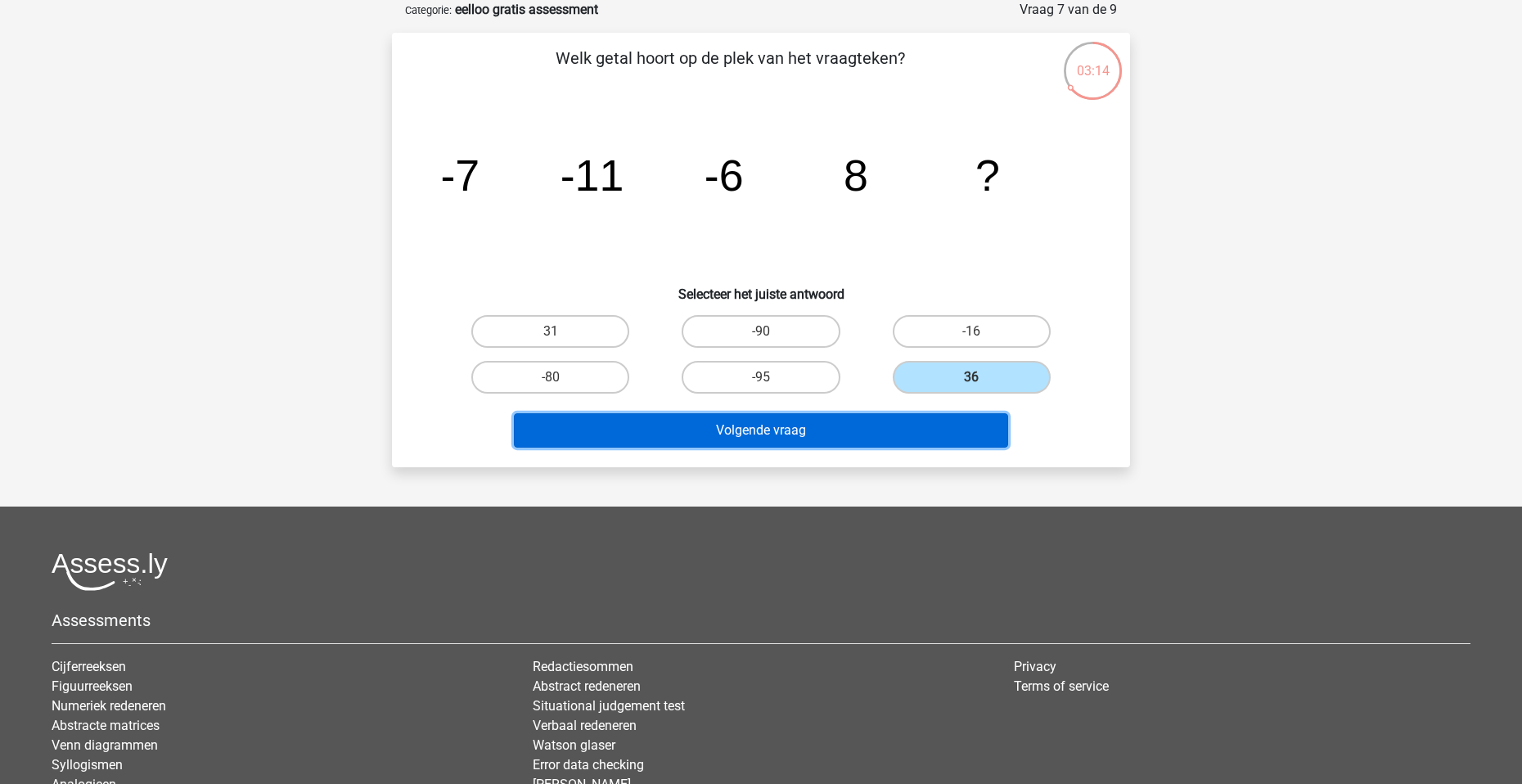
click at [842, 433] on button "Volgende vraag" at bounding box center [762, 430] width 495 height 35
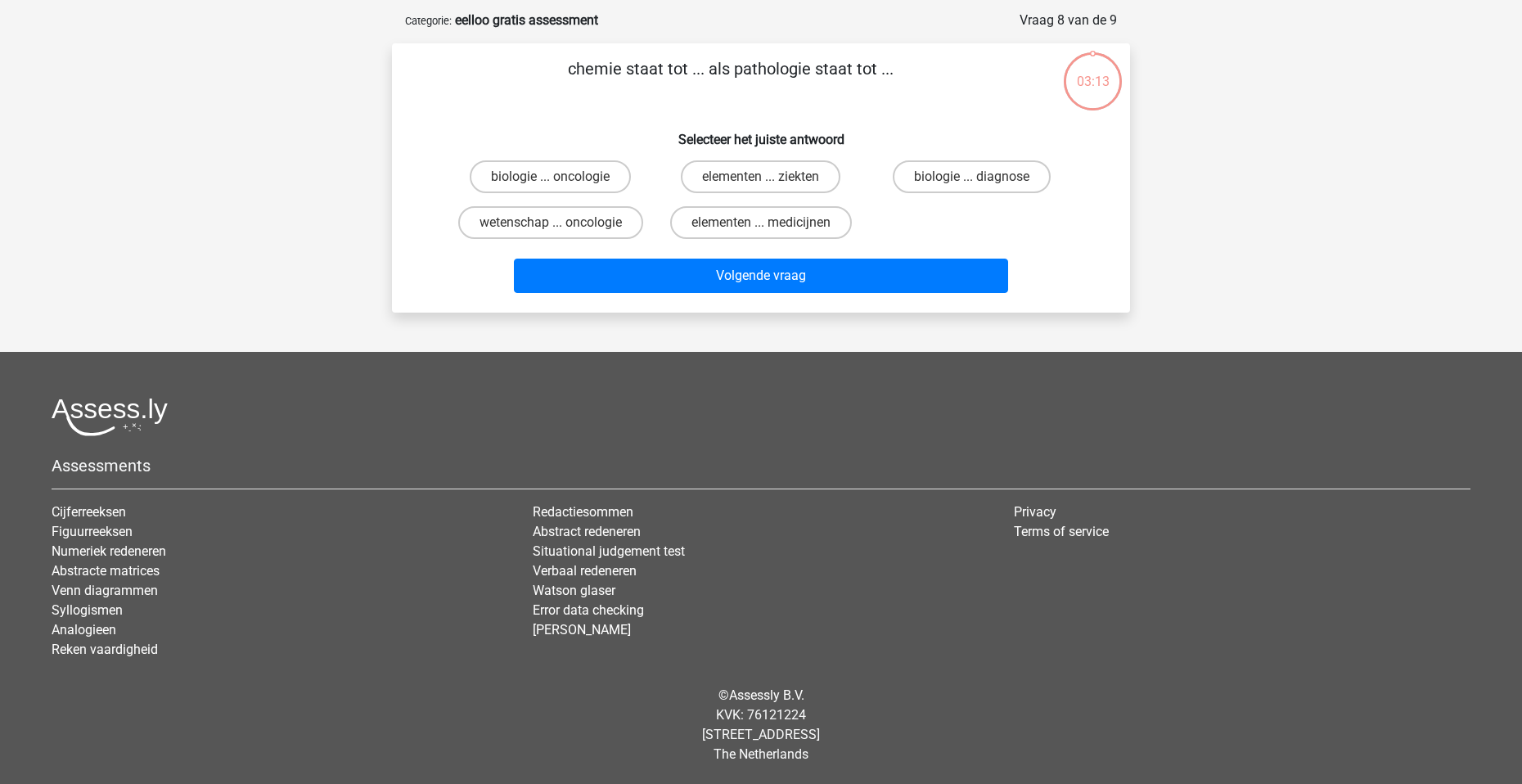
scroll to position [71, 0]
click at [742, 221] on label "elementen ... medicijnen" at bounding box center [761, 222] width 181 height 33
click at [761, 222] on input "elementen ... medicijnen" at bounding box center [766, 227] width 10 height 10
radio input "true"
click at [791, 170] on label "elementen ... ziekten" at bounding box center [760, 177] width 160 height 33
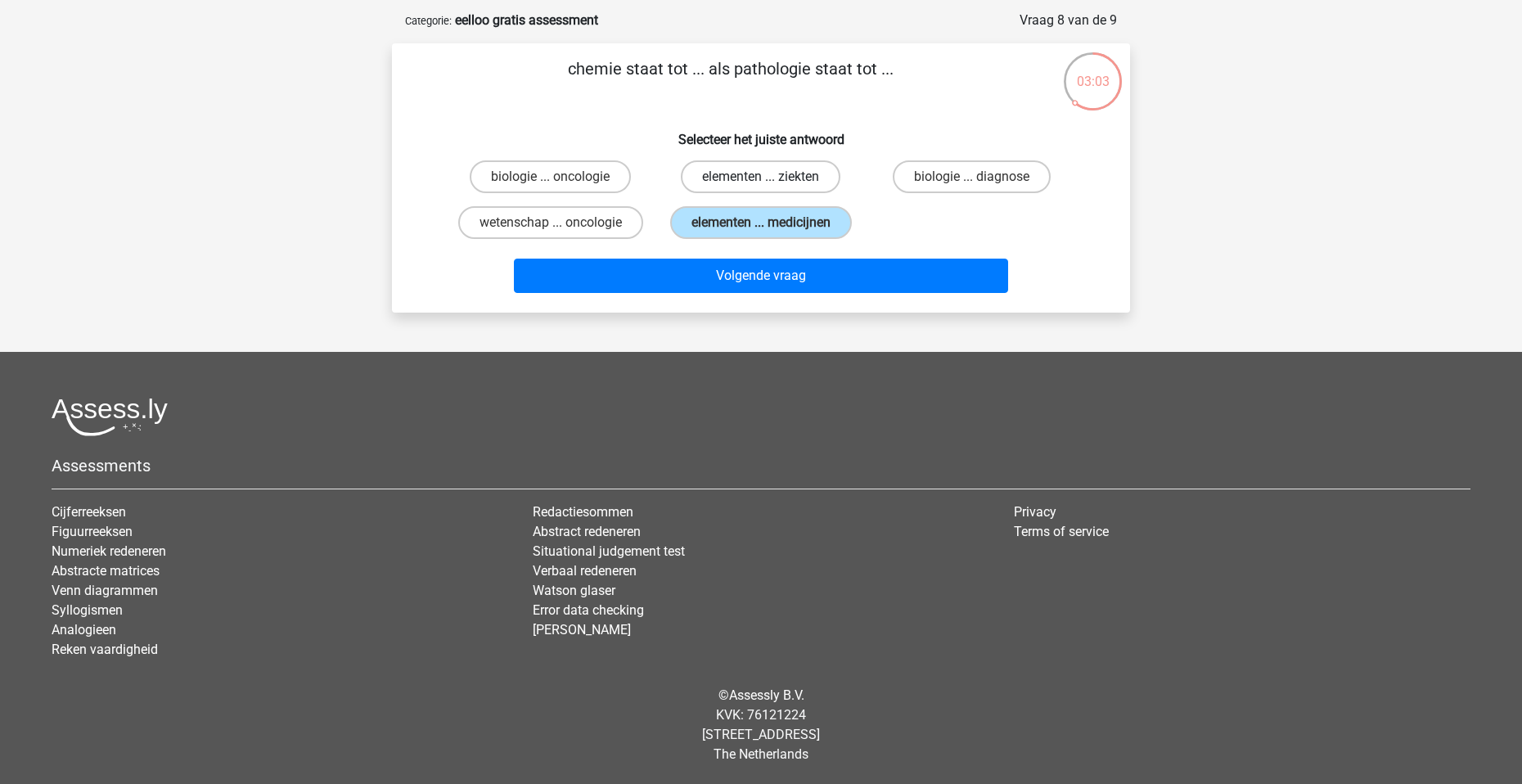
click at [772, 177] on input "elementen ... ziekten" at bounding box center [766, 181] width 10 height 10
radio input "true"
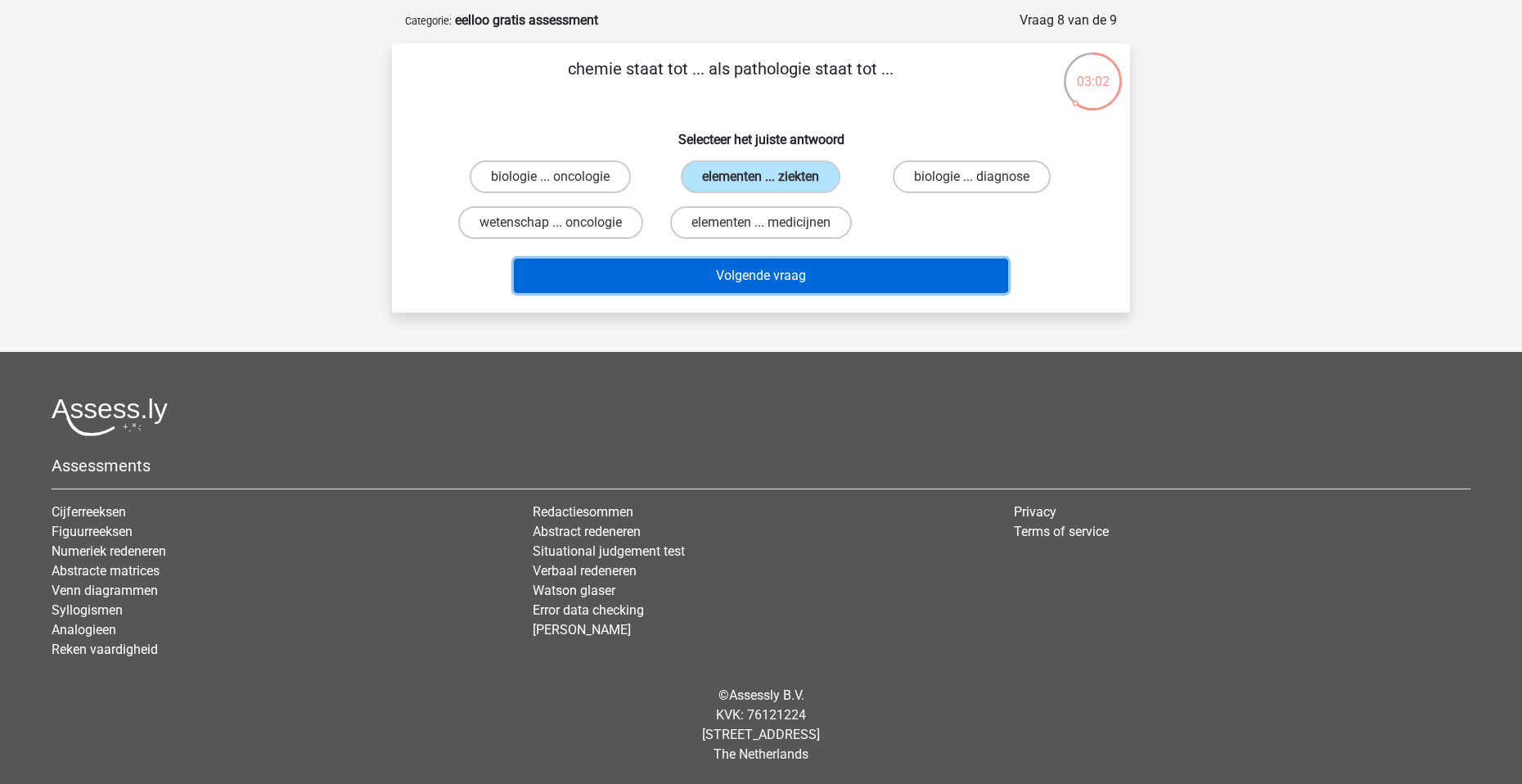
click at [806, 271] on button "Volgende vraag" at bounding box center [762, 276] width 495 height 35
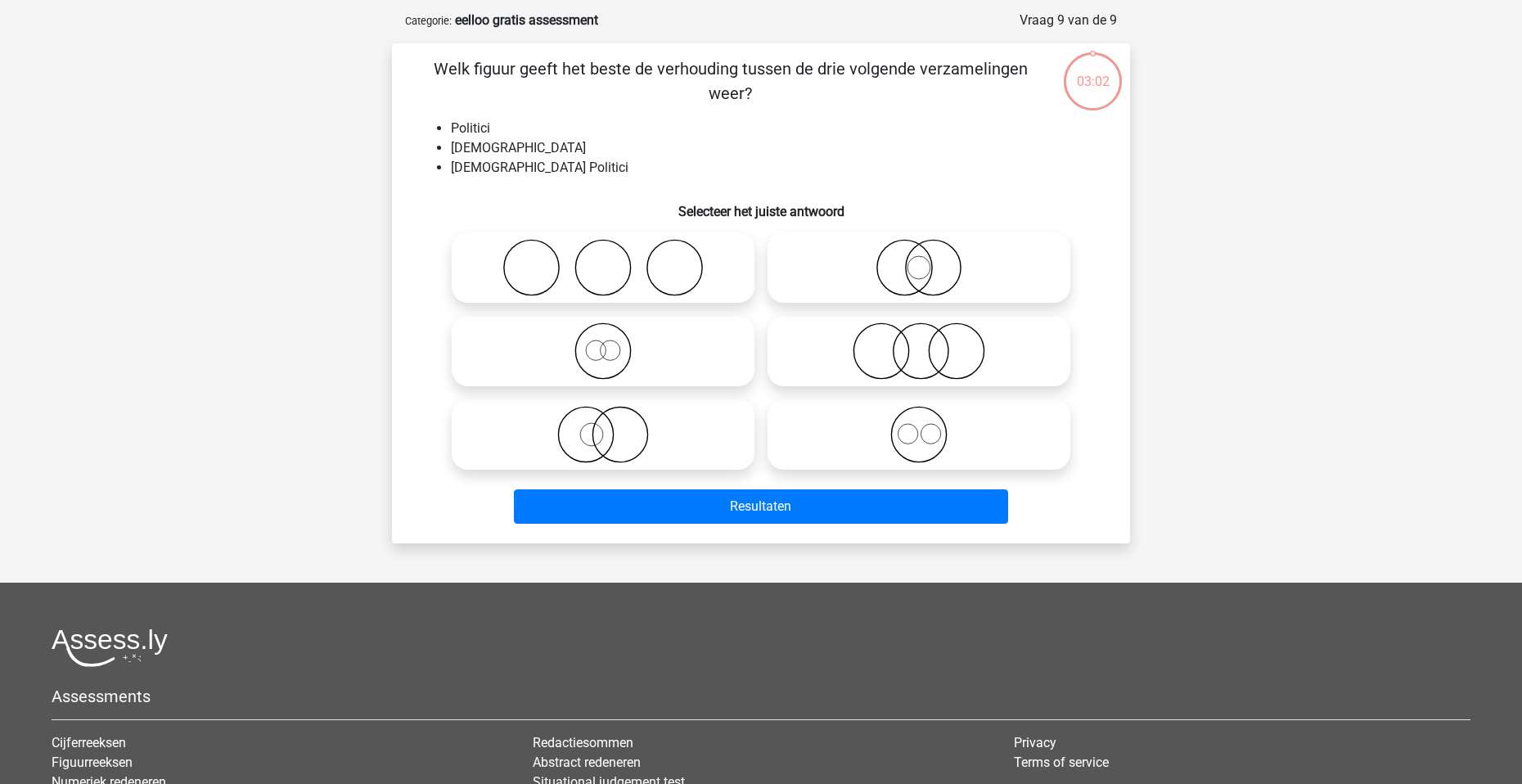
scroll to position [82, 0]
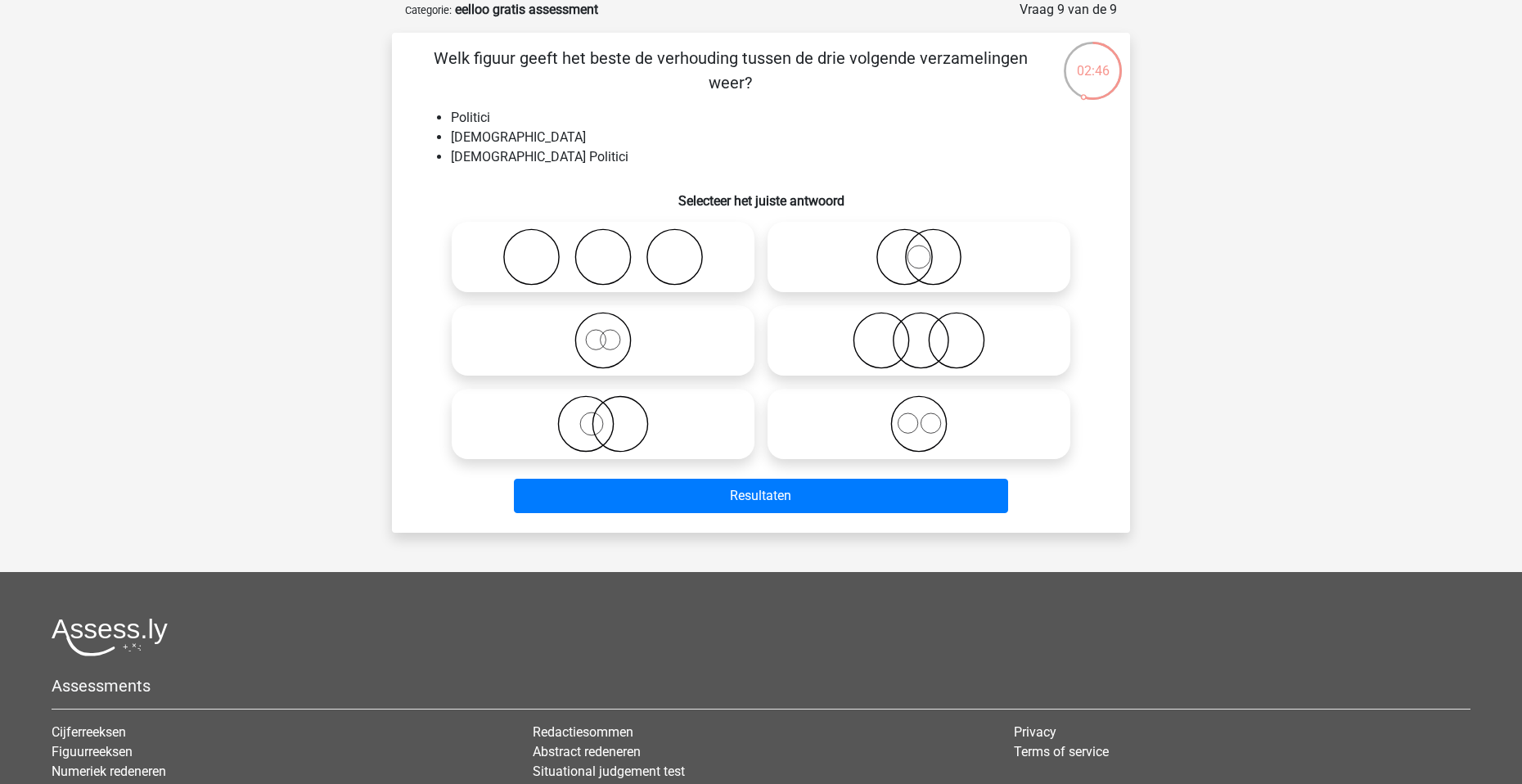
click at [892, 253] on icon at bounding box center [919, 256] width 290 height 57
click at [919, 249] on input "radio" at bounding box center [924, 243] width 10 height 10
radio input "true"
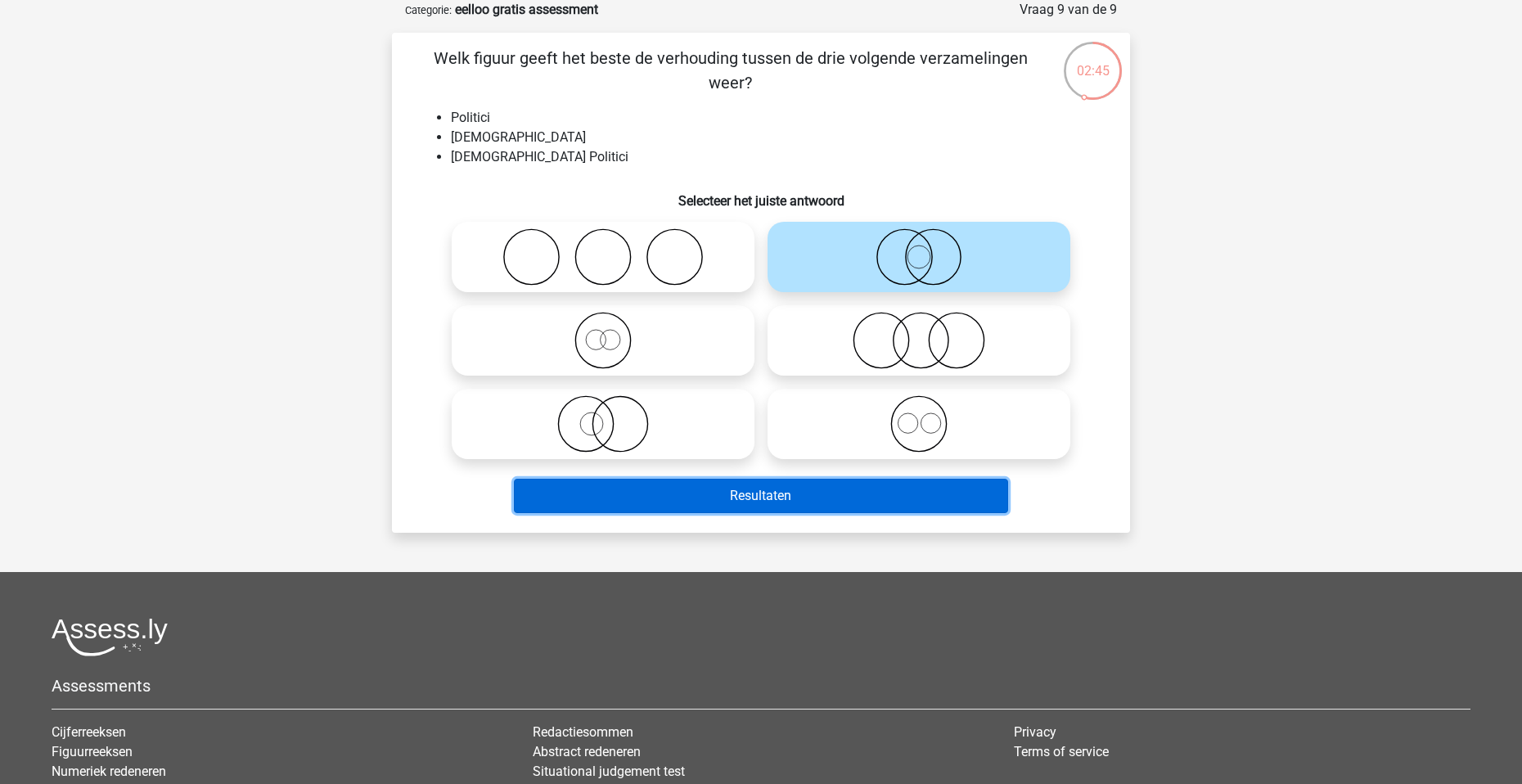
click at [847, 500] on button "Resultaten" at bounding box center [762, 495] width 495 height 35
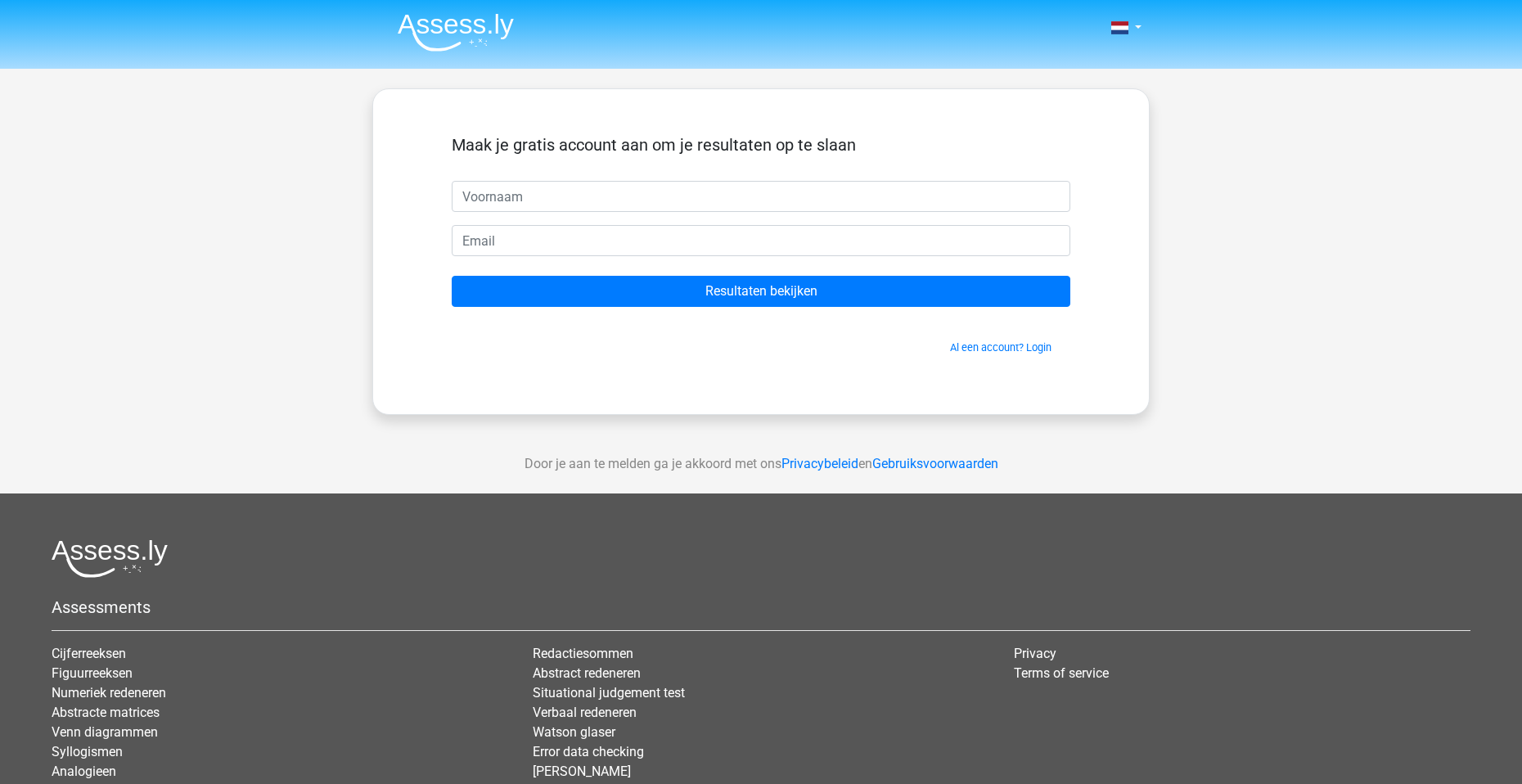
click at [589, 192] on input "text" at bounding box center [761, 195] width 619 height 31
type input "max"
click at [587, 234] on input "maxheijde" at bounding box center [761, 240] width 619 height 31
type input "maxheijdenvder@gmail.com"
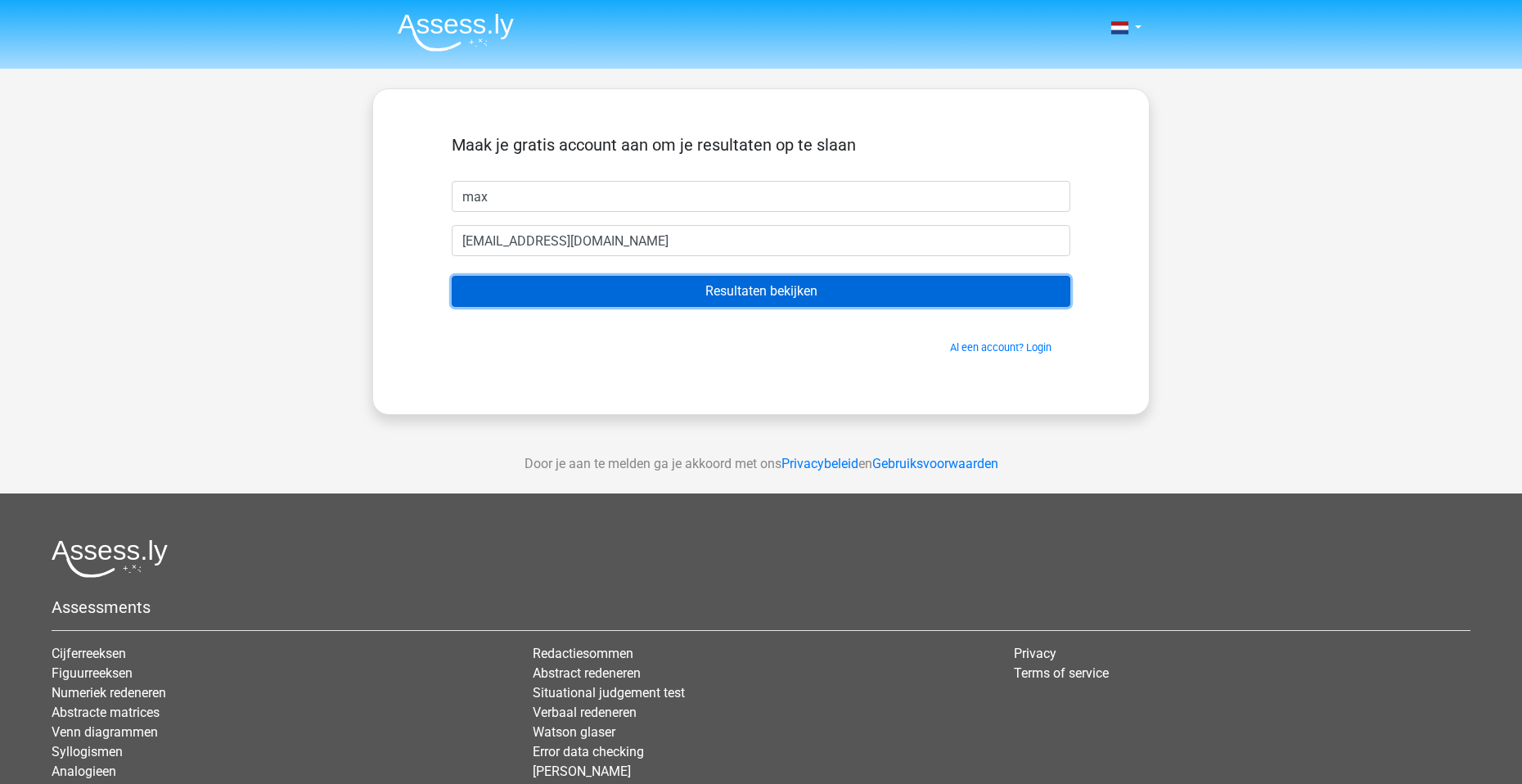
click at [645, 287] on input "Resultaten bekijken" at bounding box center [761, 291] width 619 height 31
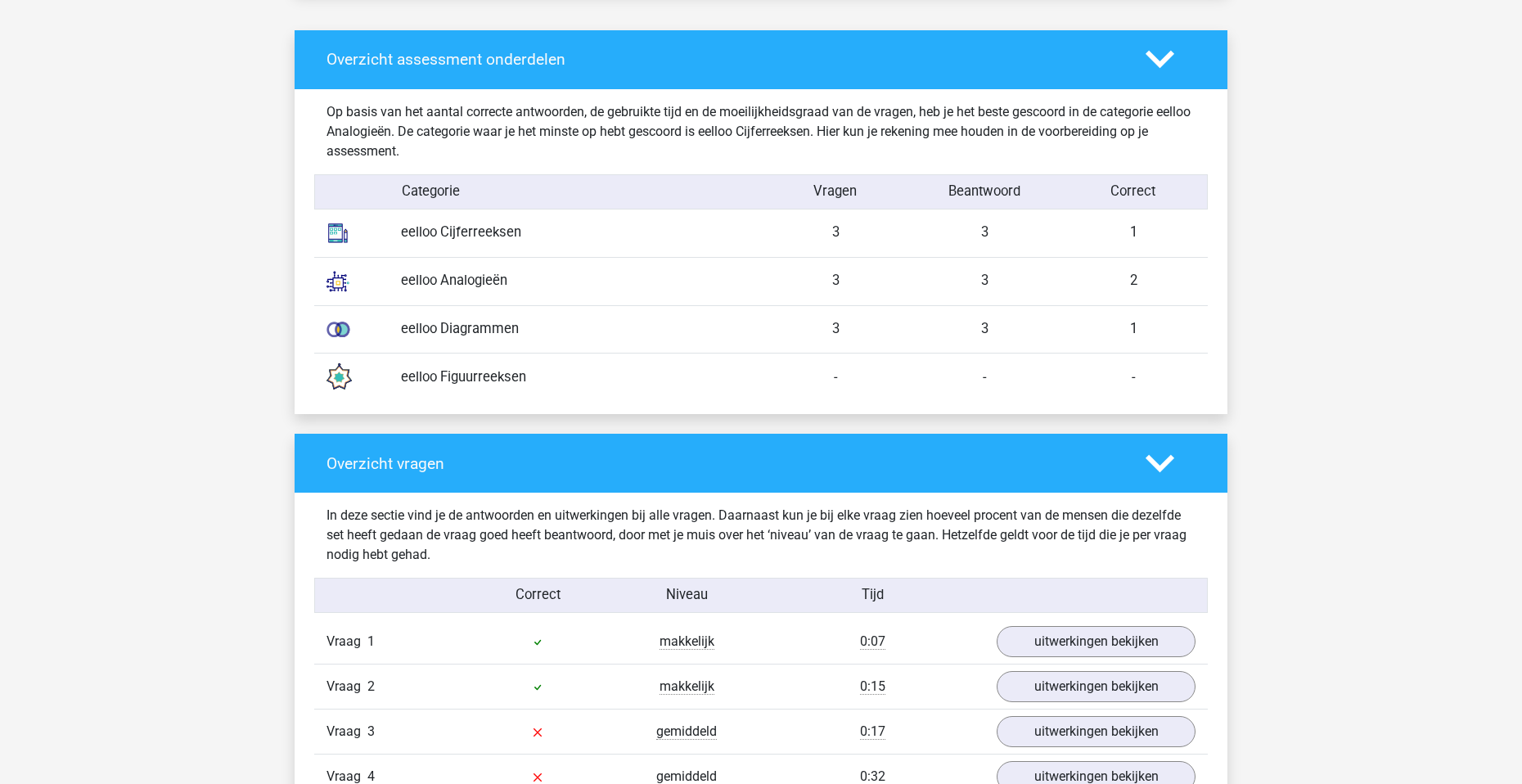
scroll to position [1309, 0]
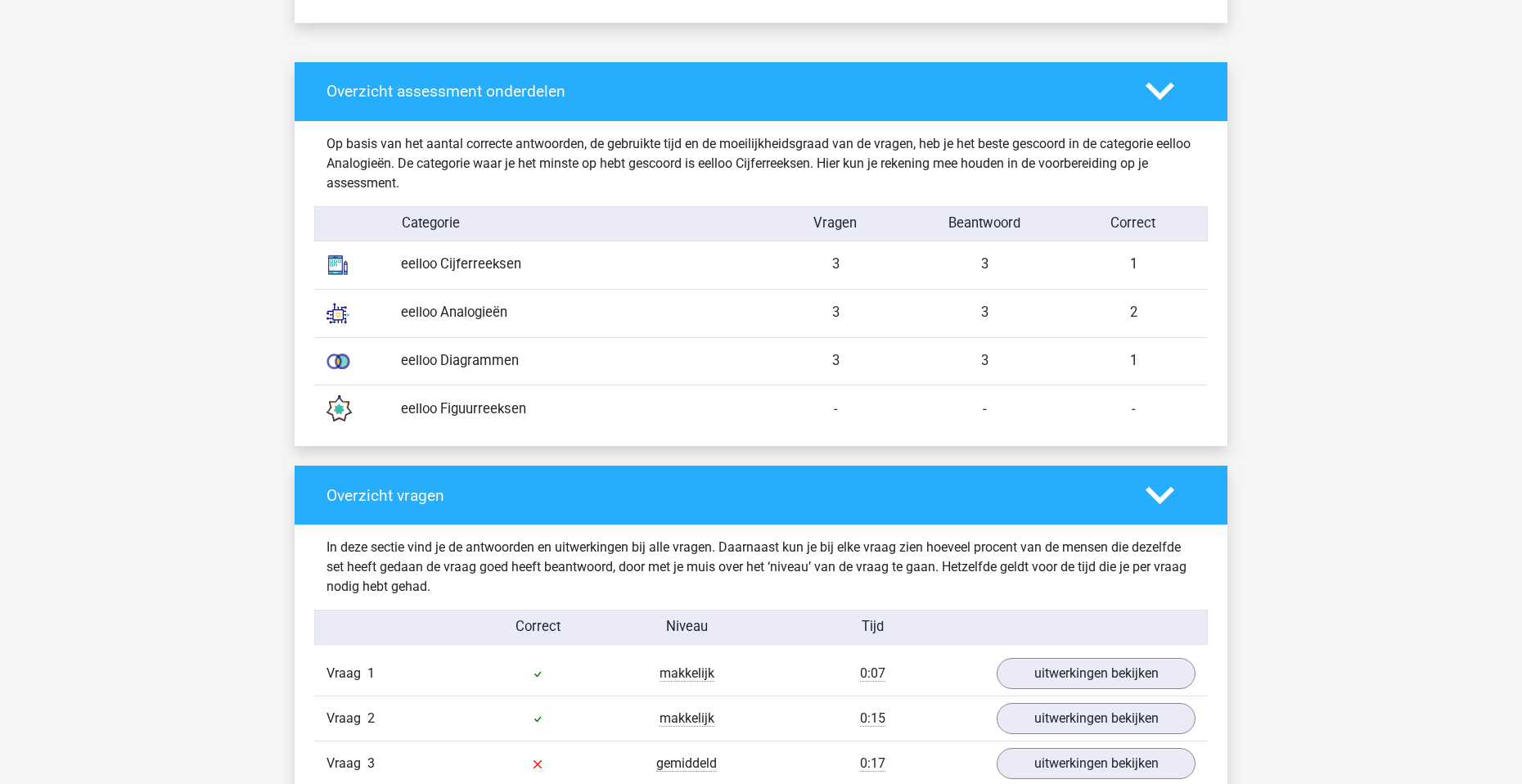
scroll to position [1309, 0]
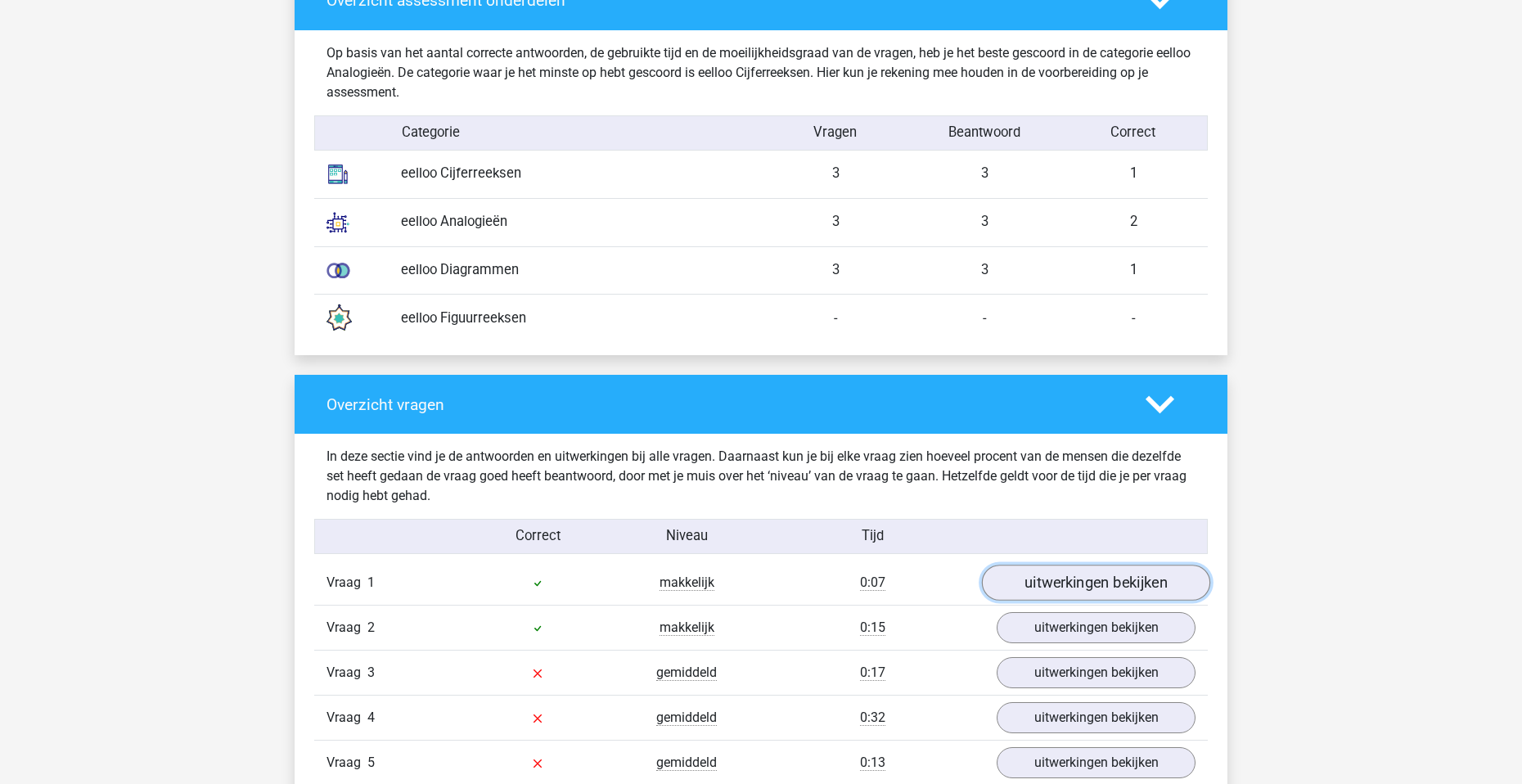
click at [1123, 587] on link "uitwerkingen bekijken" at bounding box center [1097, 582] width 228 height 36
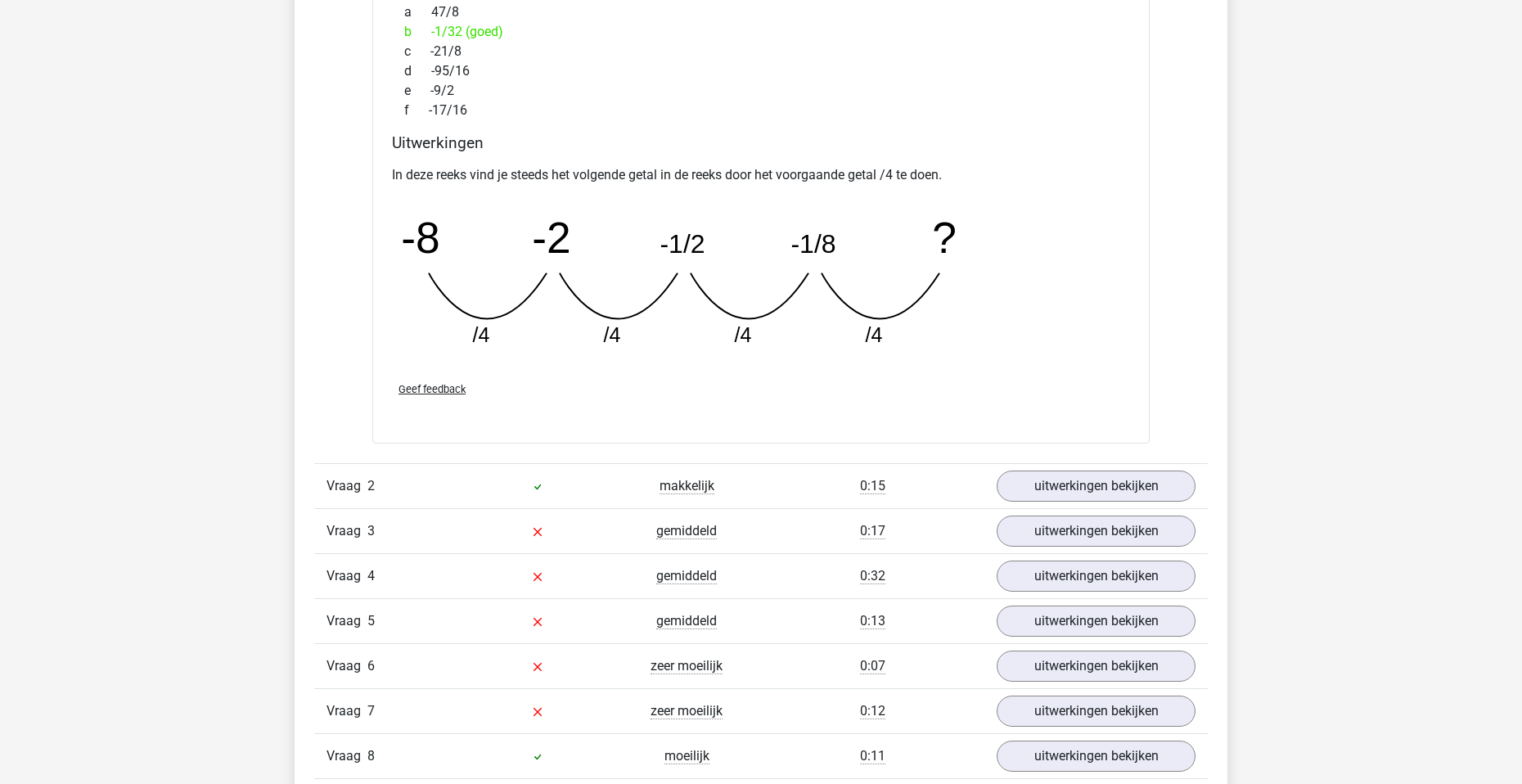
scroll to position [2209, 0]
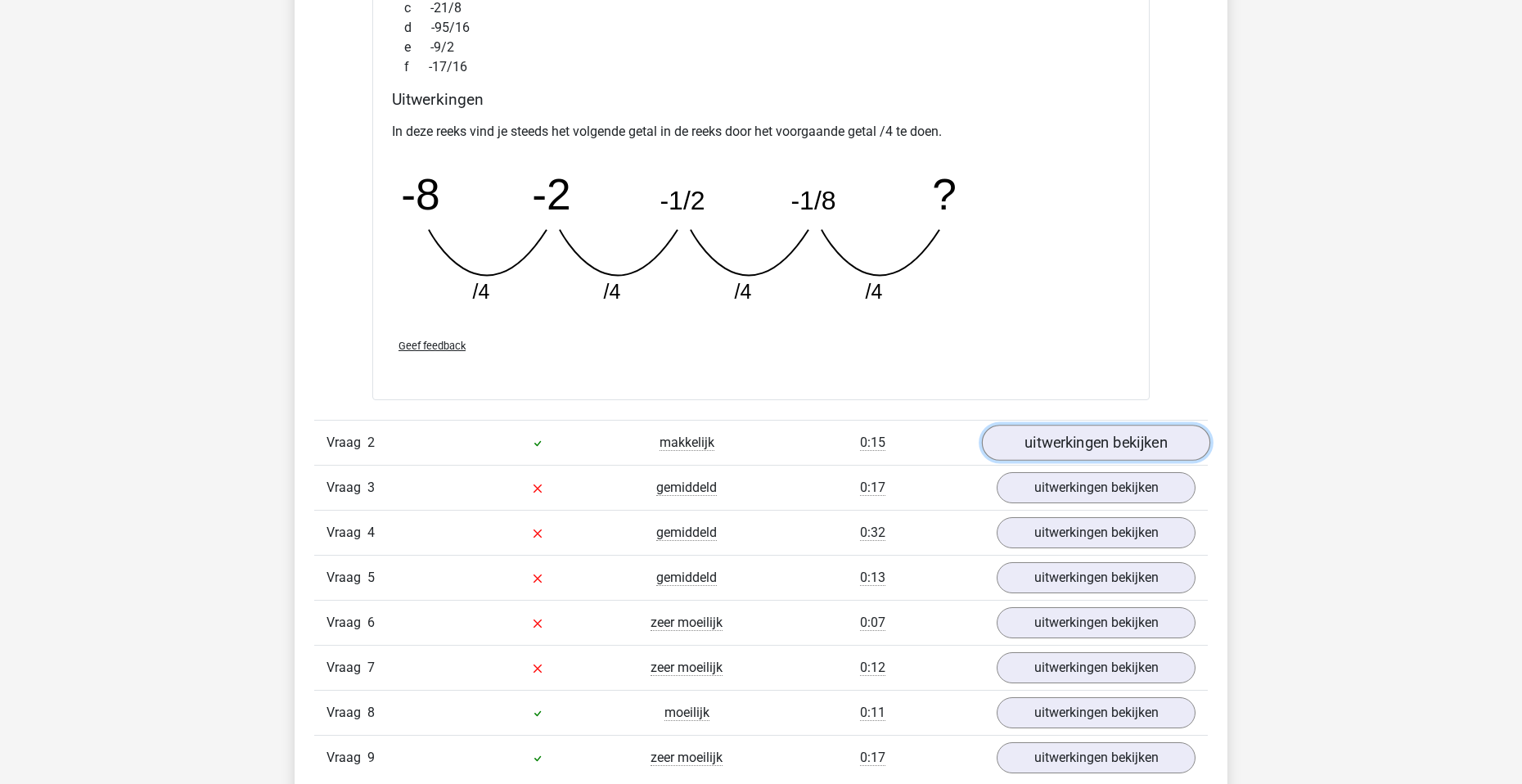
click at [1072, 447] on link "uitwerkingen bekijken" at bounding box center [1097, 442] width 228 height 36
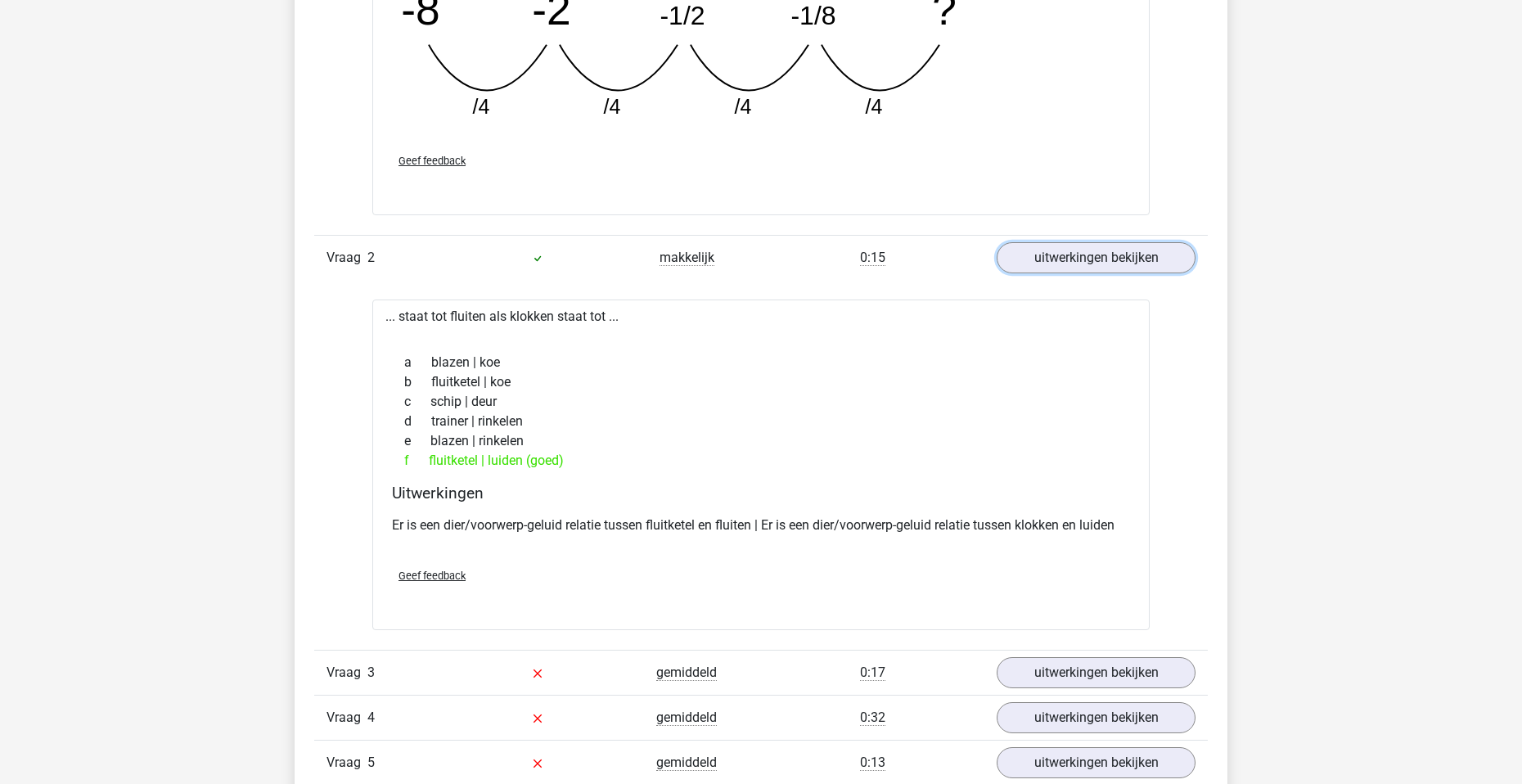
scroll to position [2618, 0]
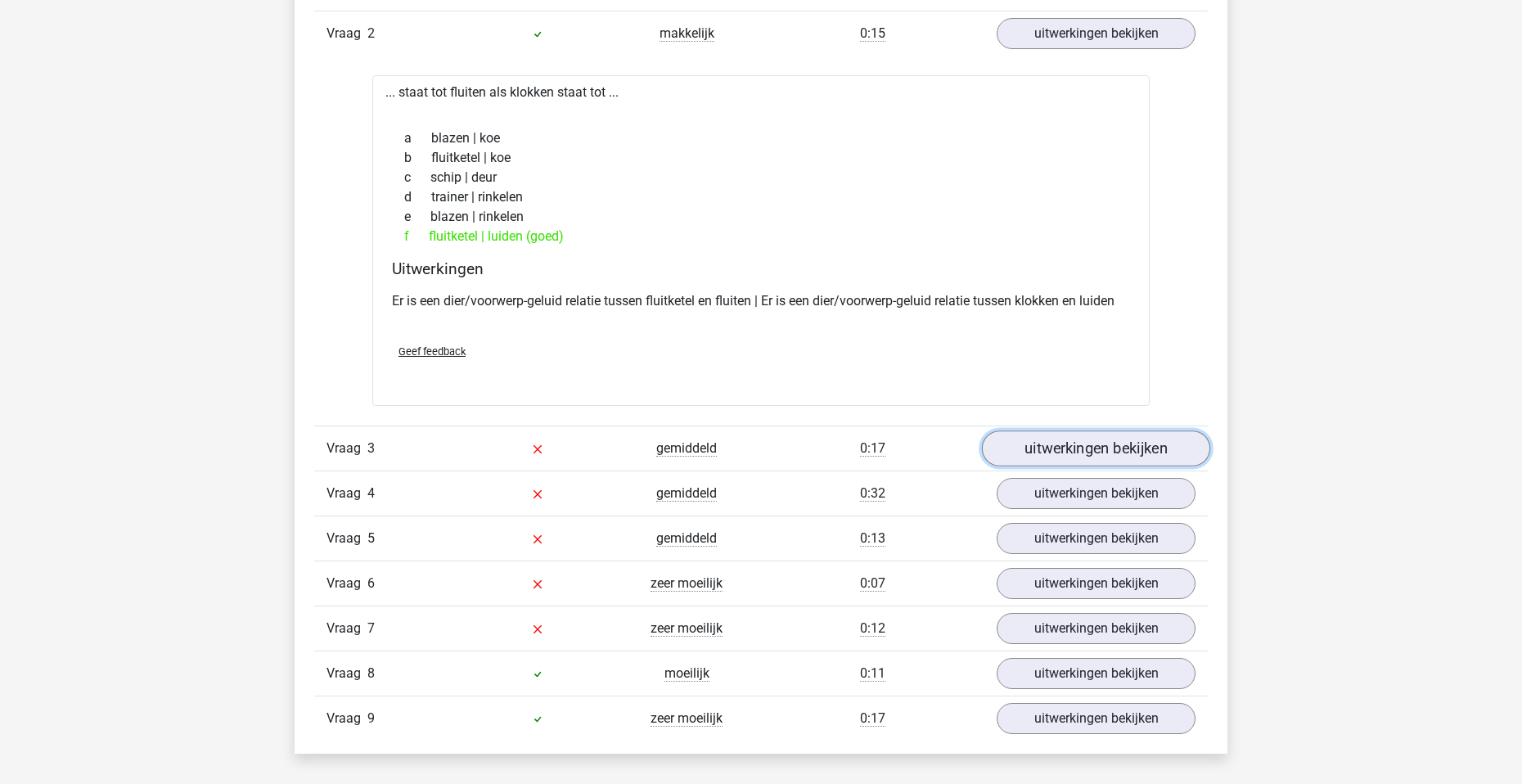
click at [1070, 450] on link "uitwerkingen bekijken" at bounding box center [1097, 449] width 228 height 36
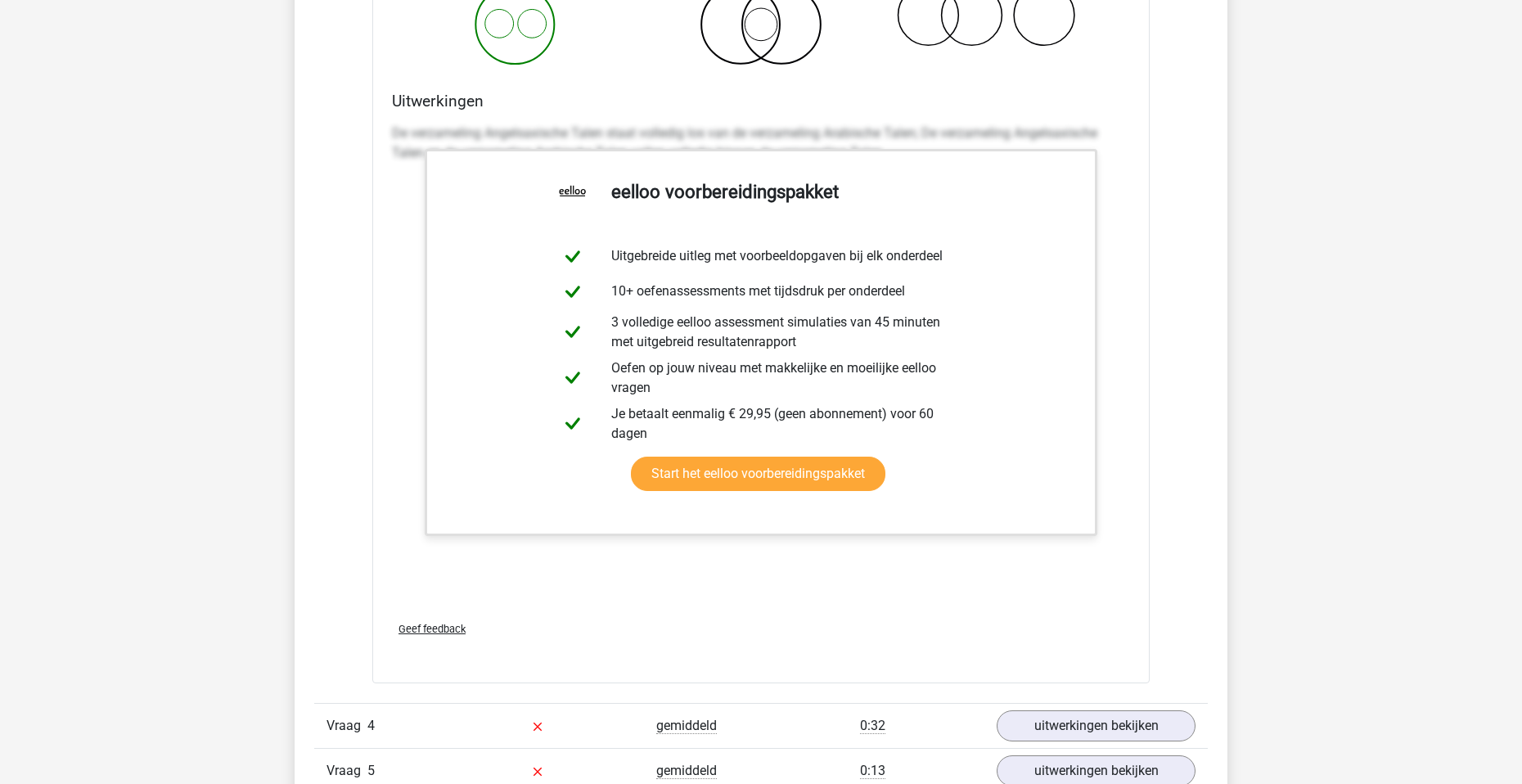
scroll to position [3845, 0]
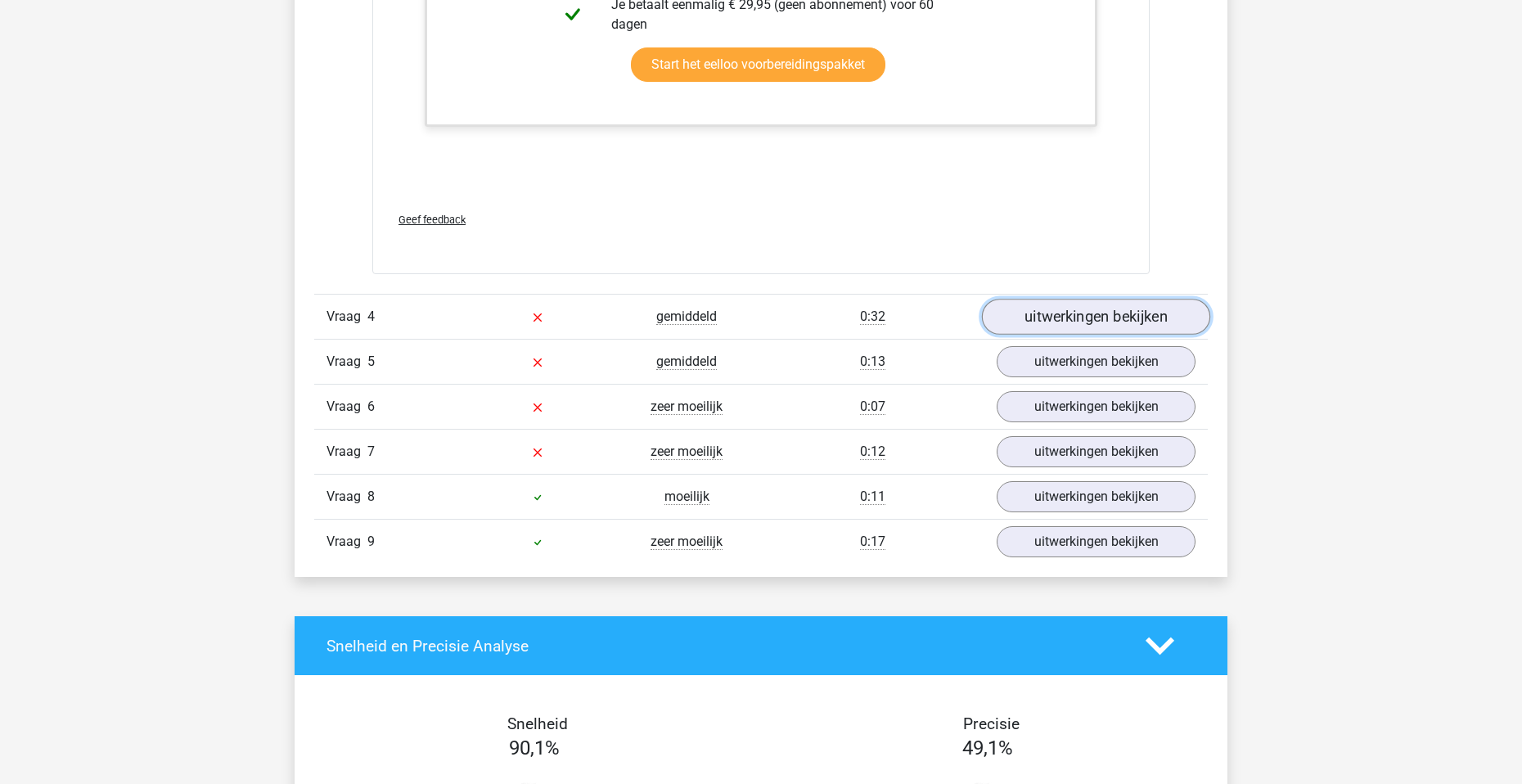
click at [1124, 317] on link "uitwerkingen bekijken" at bounding box center [1097, 317] width 228 height 36
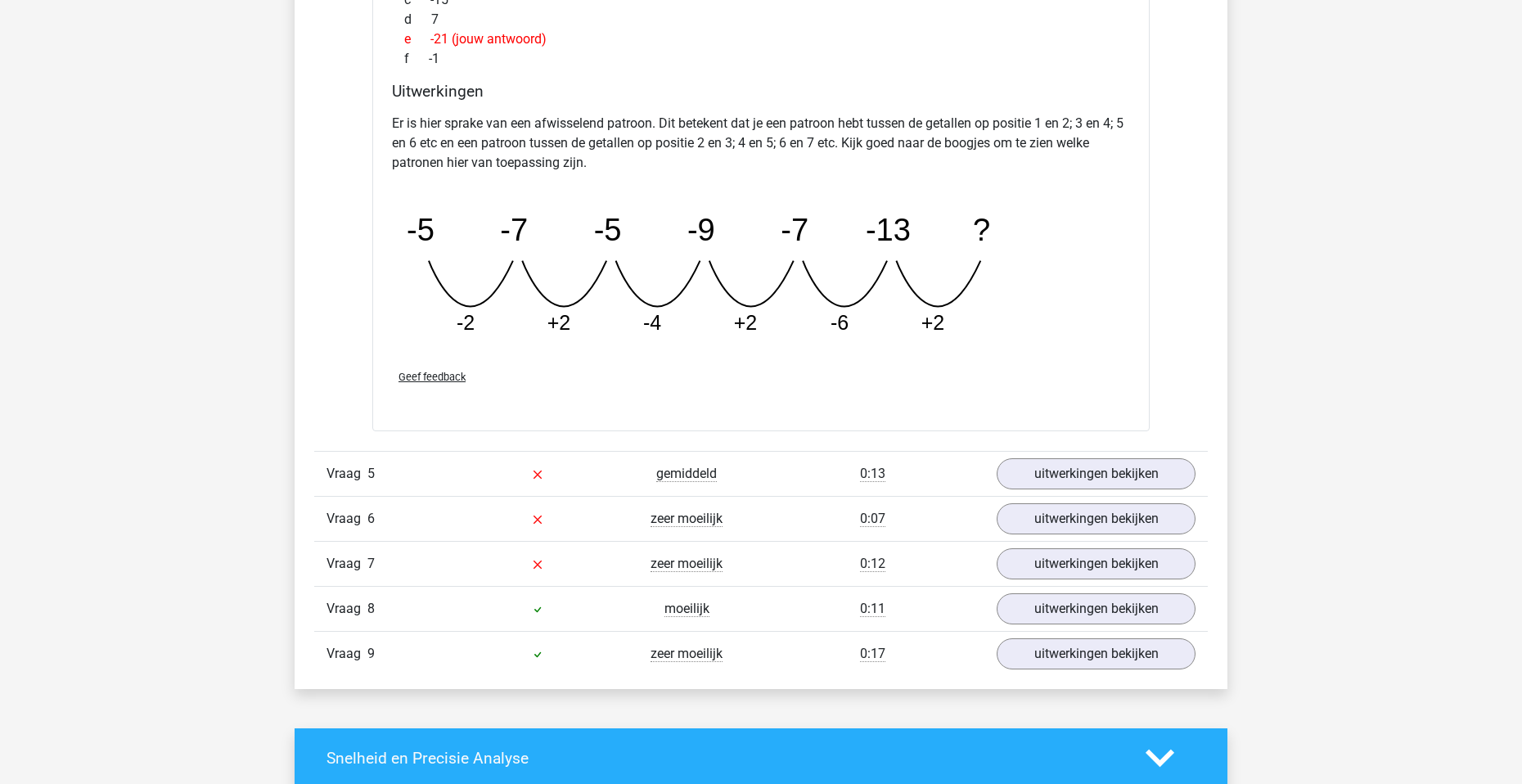
scroll to position [4499, 0]
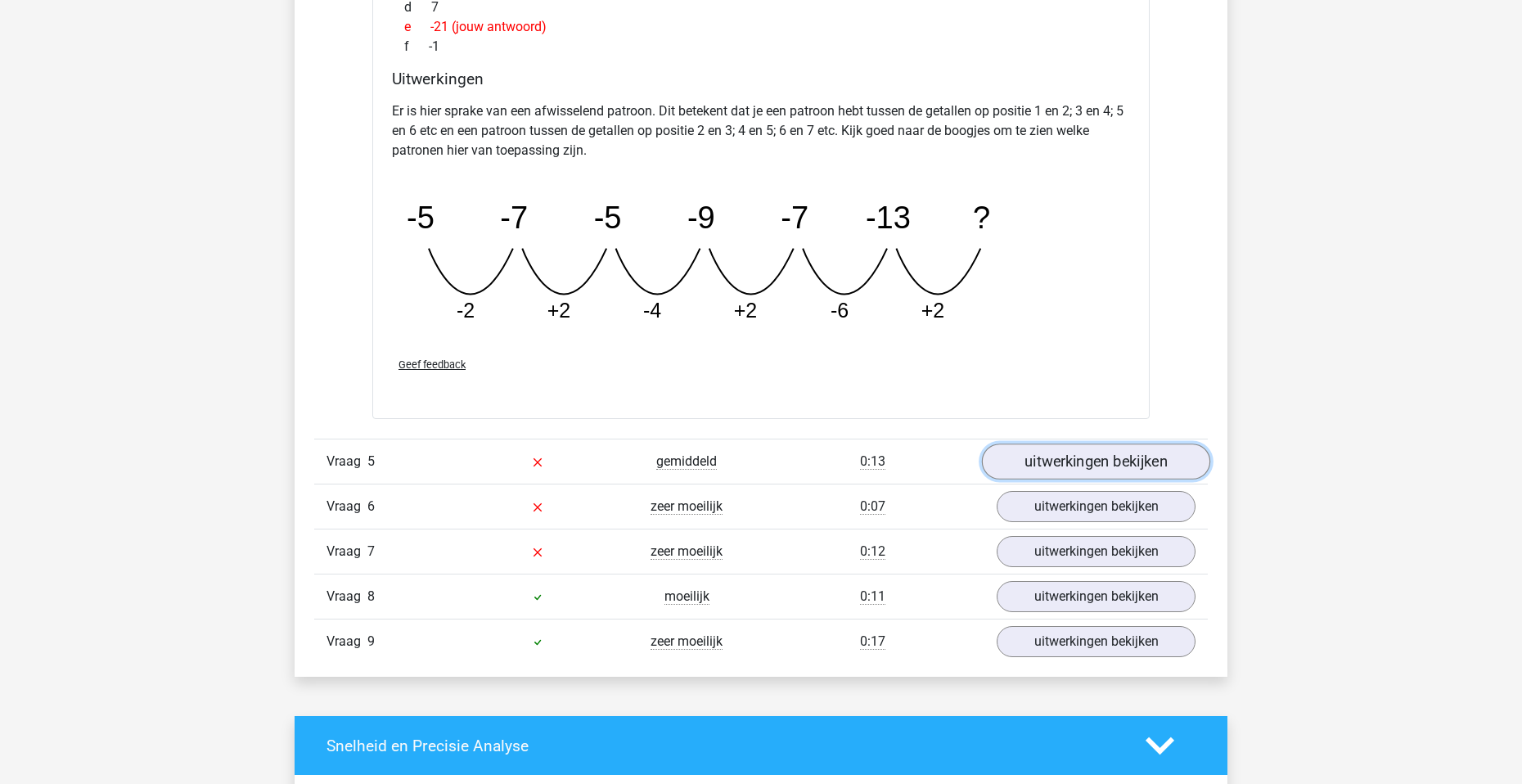
click at [1094, 457] on link "uitwerkingen bekijken" at bounding box center [1097, 462] width 228 height 36
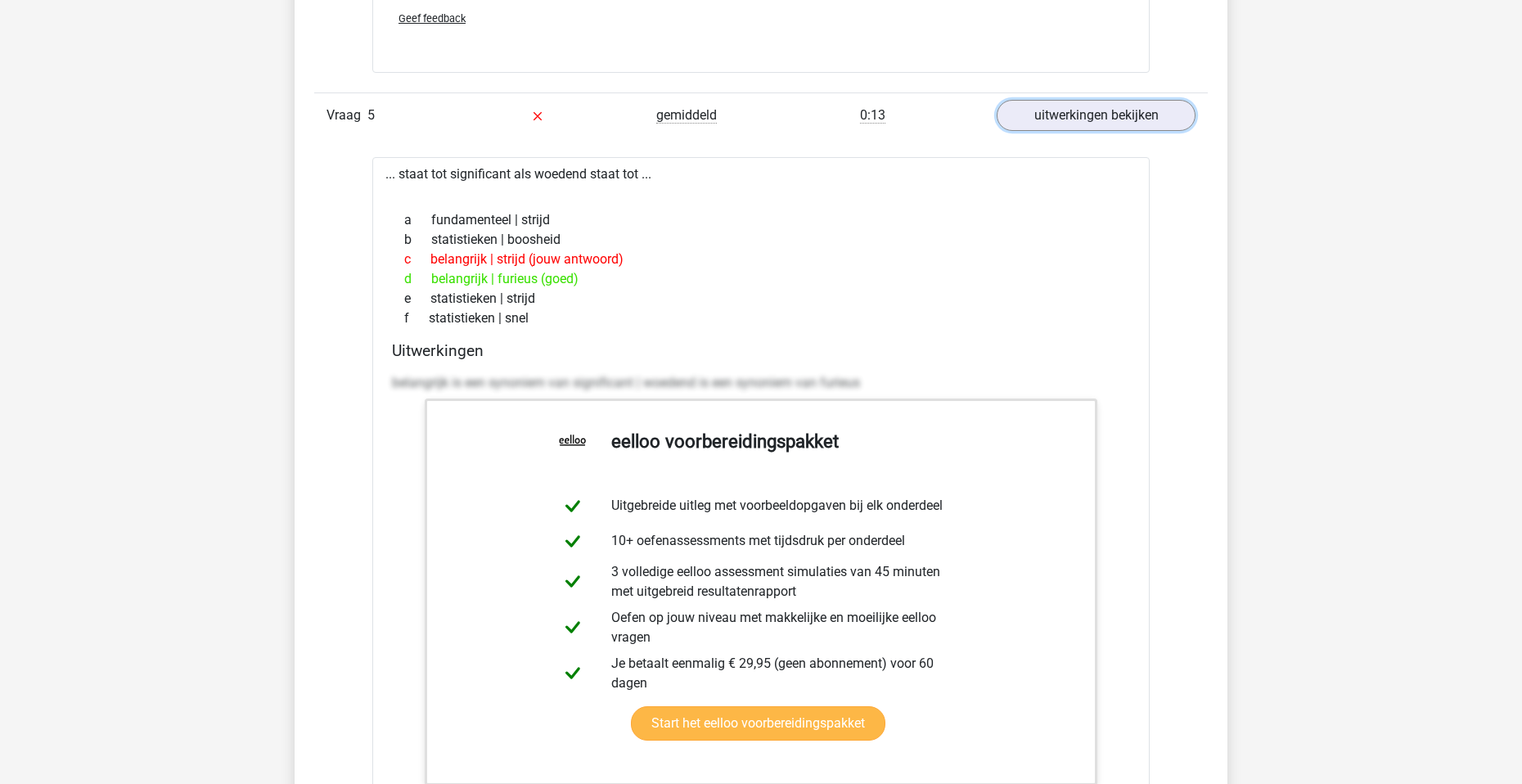
scroll to position [5236, 0]
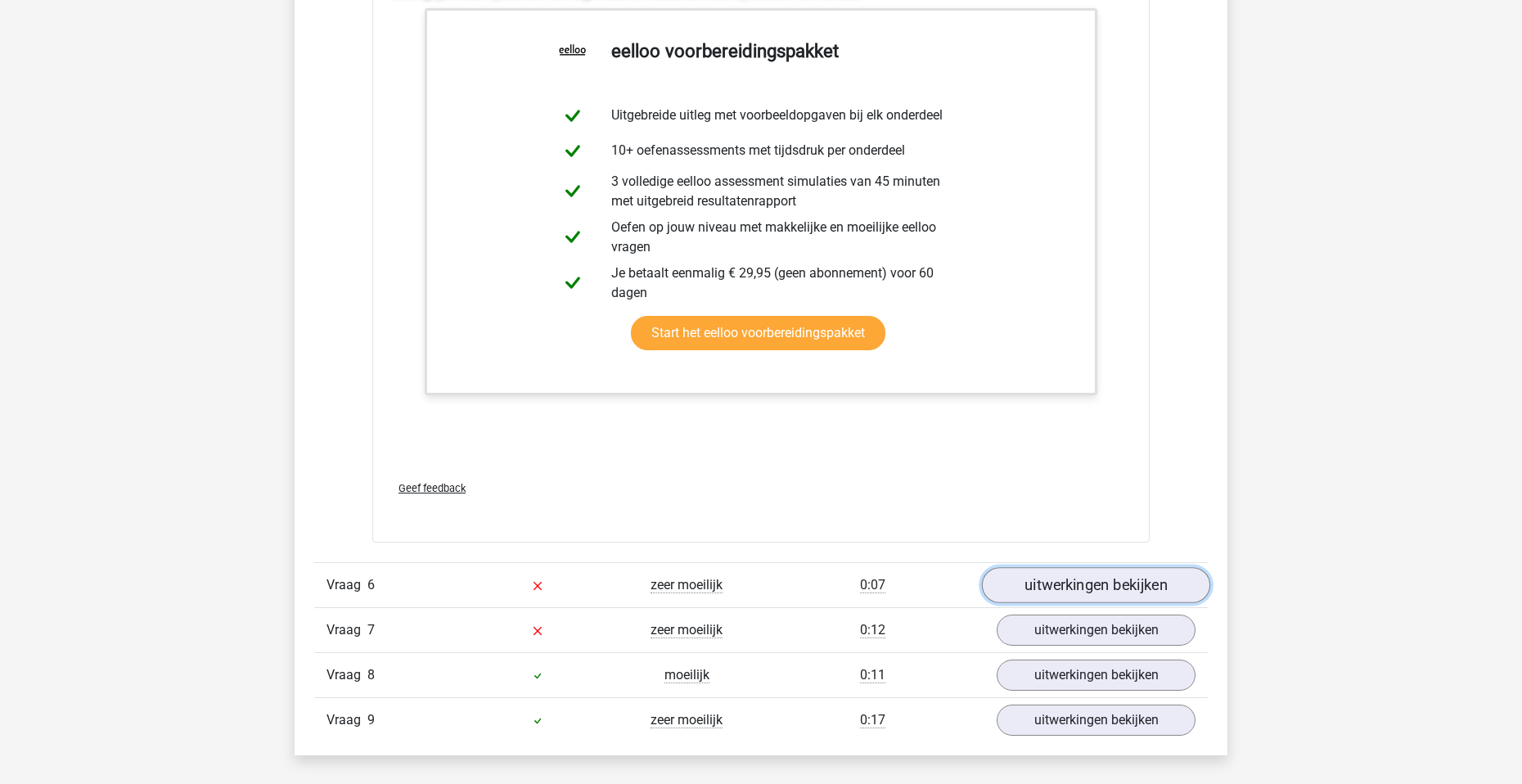
click at [1079, 582] on link "uitwerkingen bekijken" at bounding box center [1097, 585] width 228 height 36
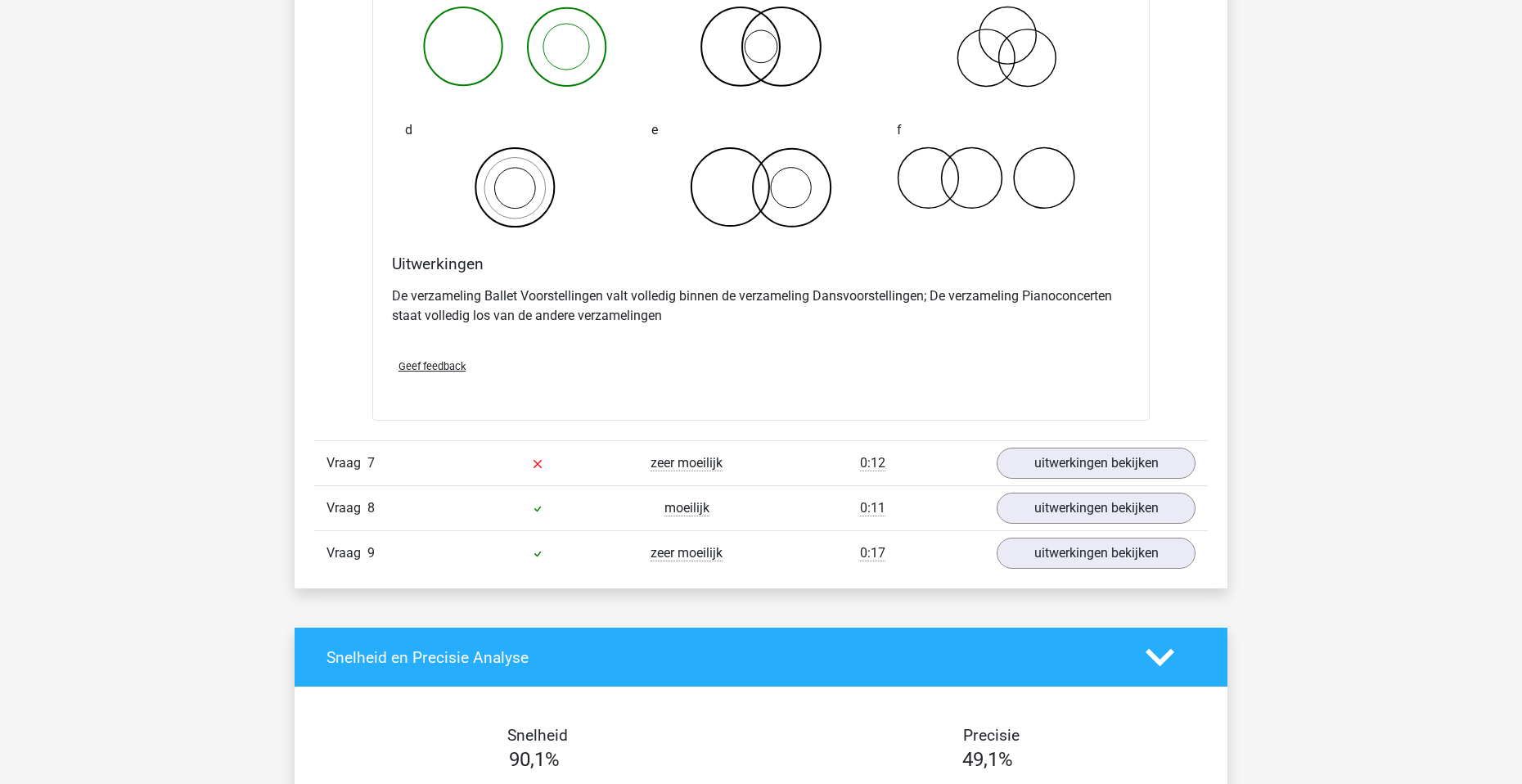
scroll to position [6218, 0]
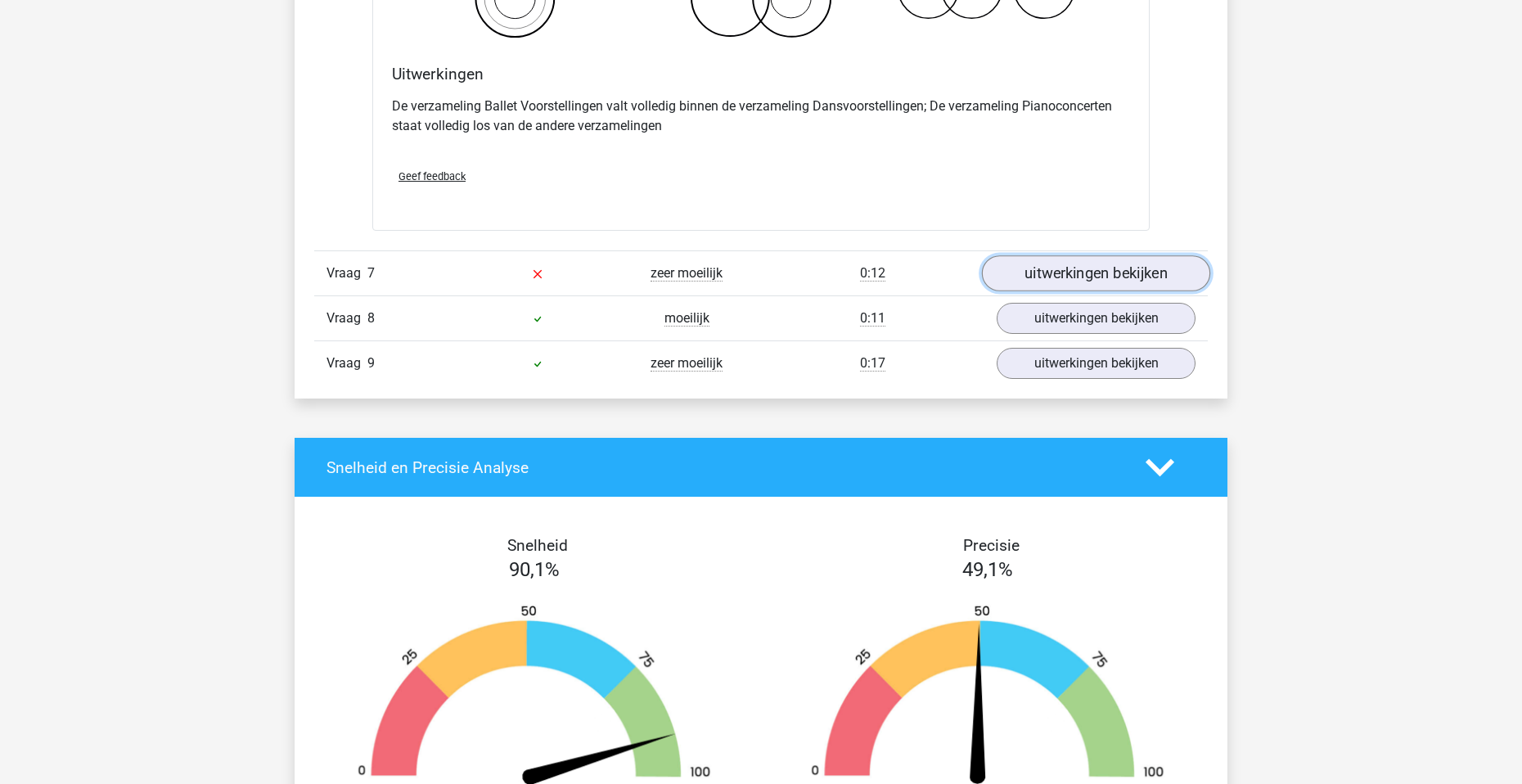
click at [1050, 264] on link "uitwerkingen bekijken" at bounding box center [1097, 274] width 228 height 36
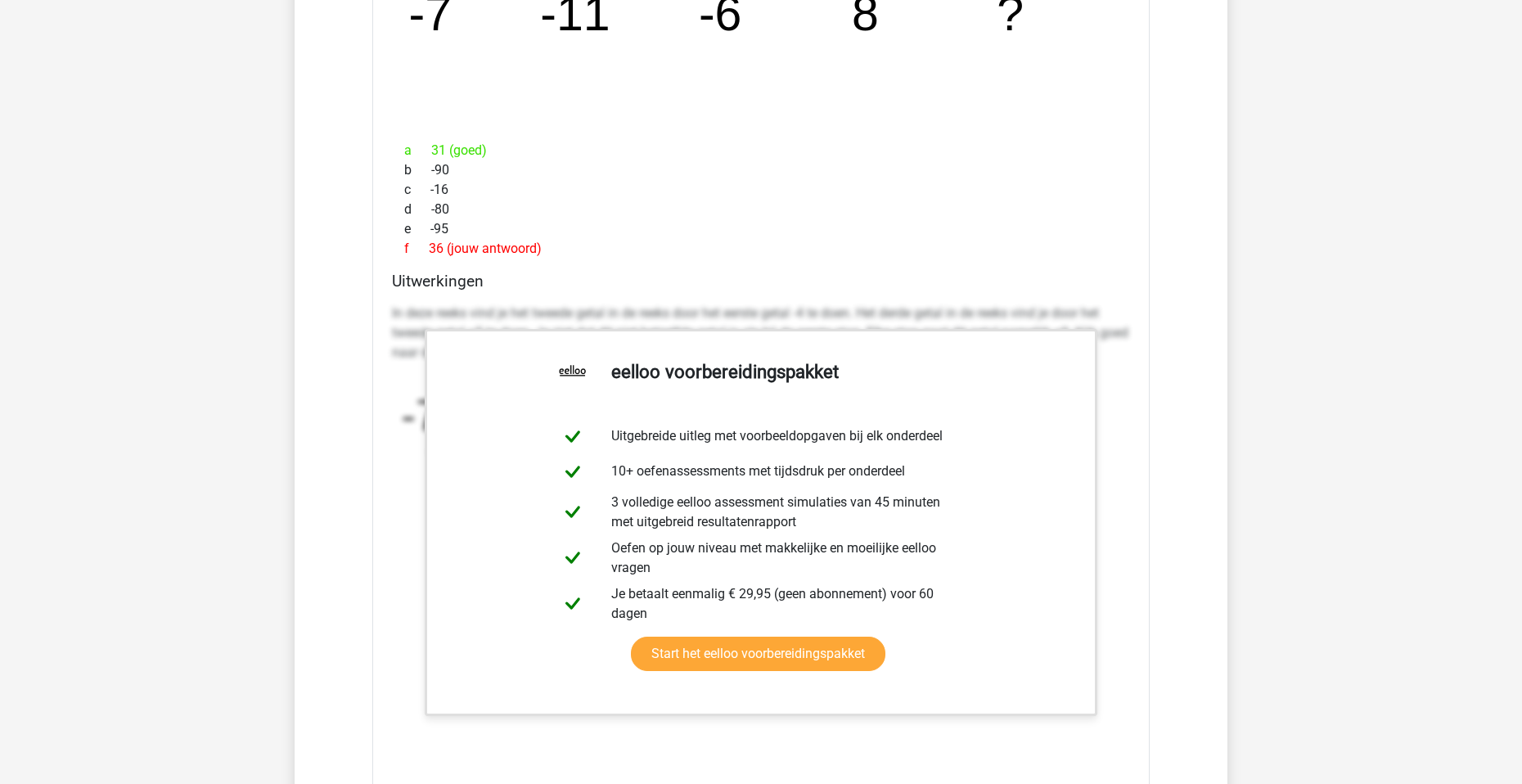
scroll to position [7118, 0]
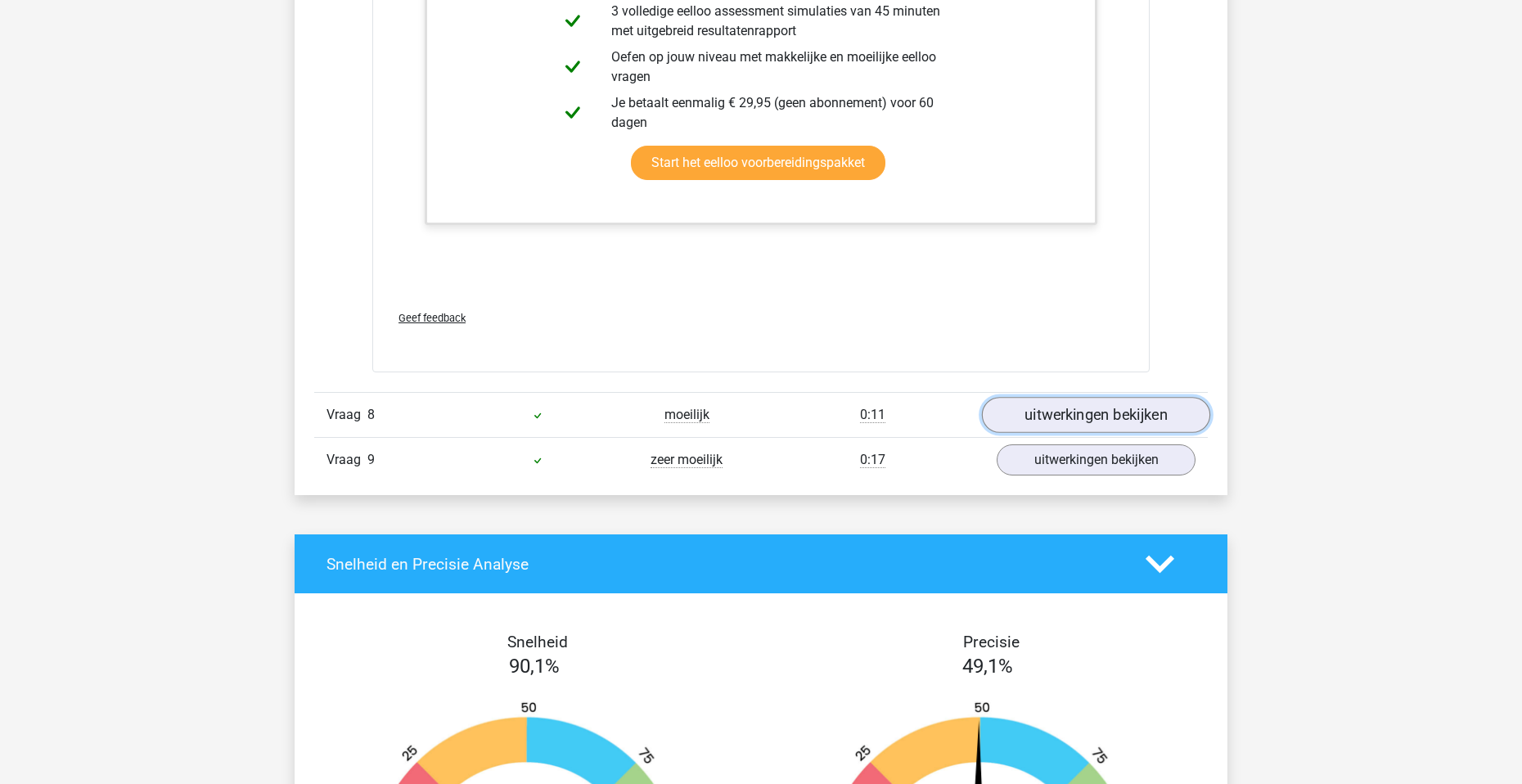
click at [1131, 406] on link "uitwerkingen bekijken" at bounding box center [1097, 415] width 228 height 36
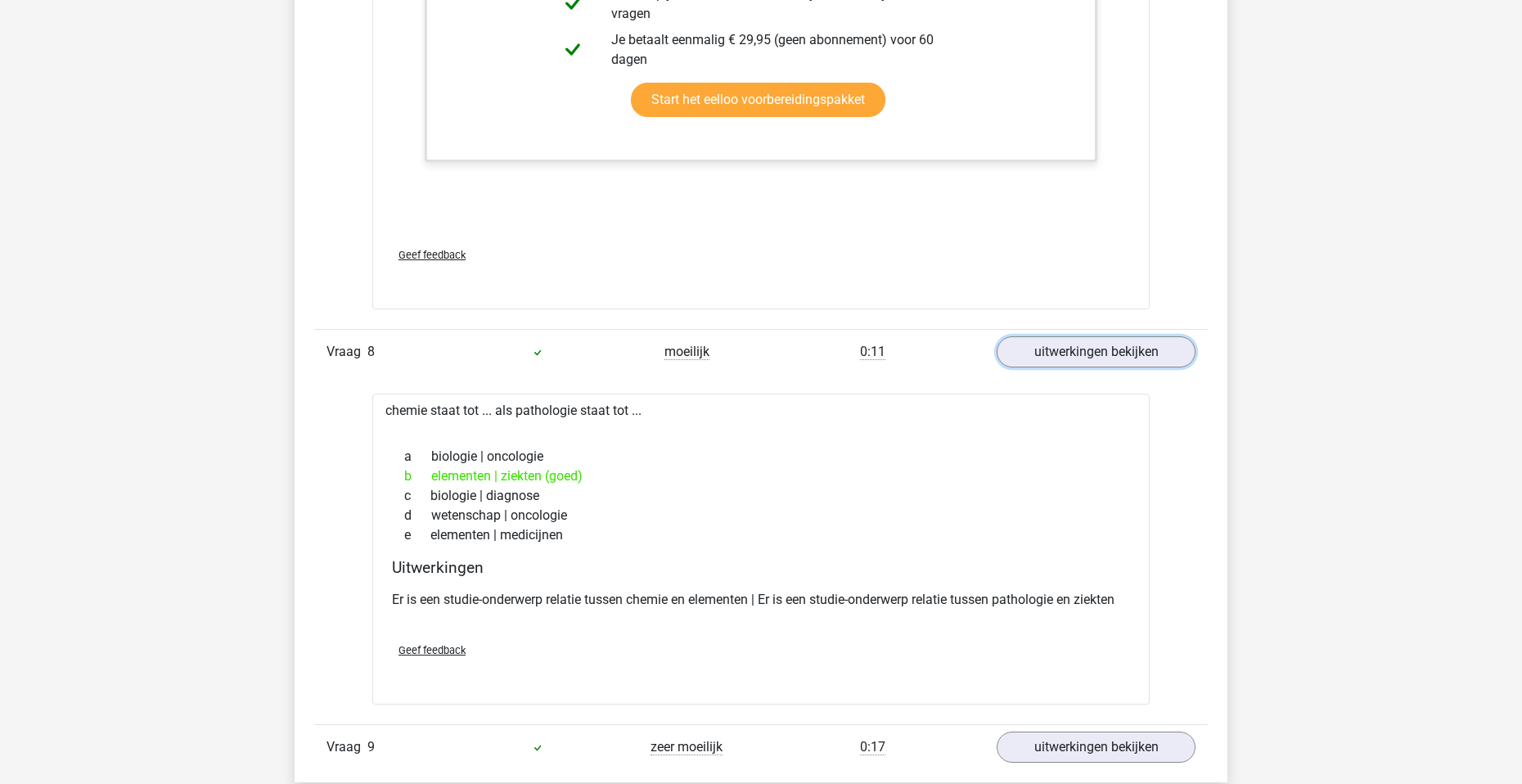
scroll to position [7608, 0]
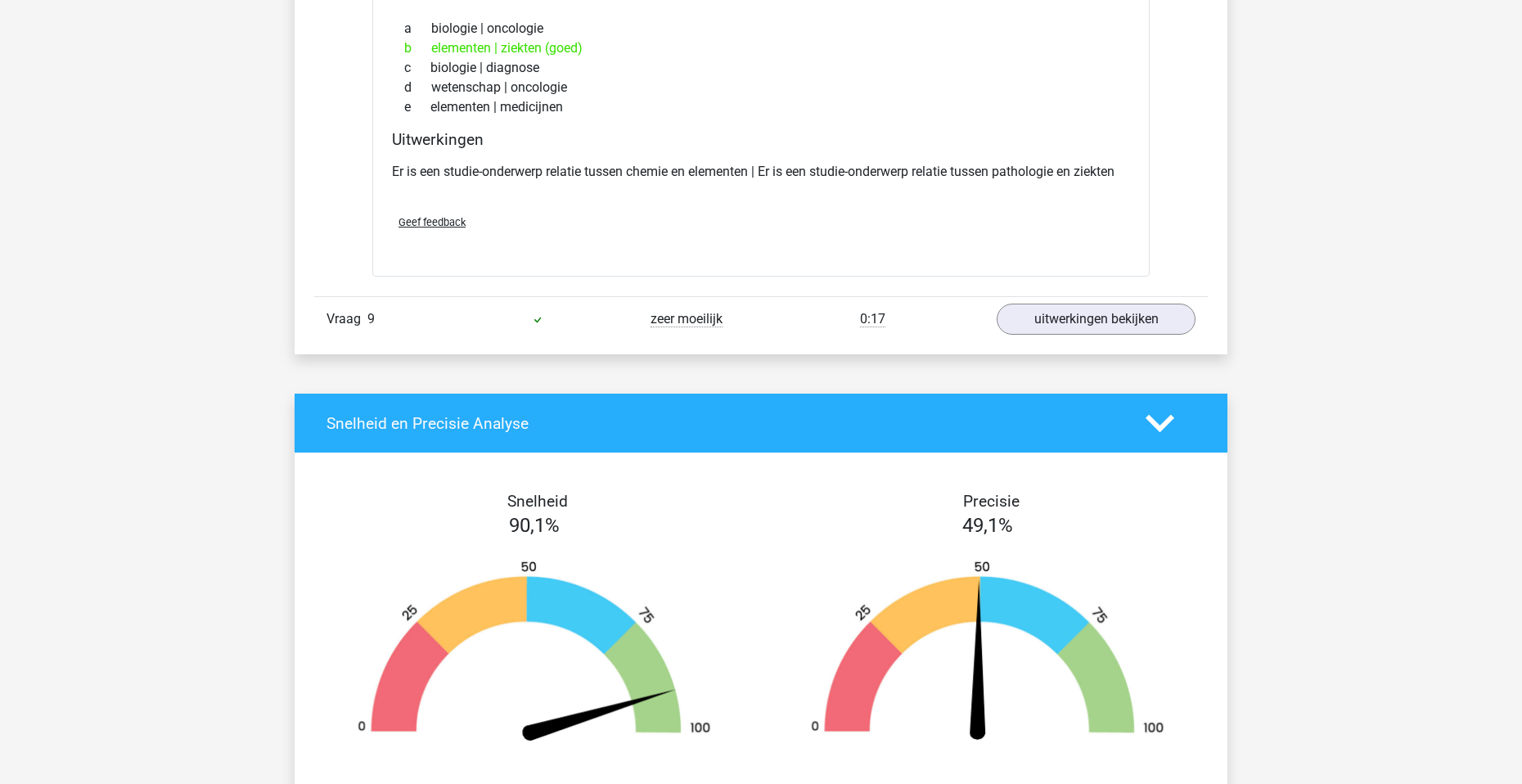
click at [1108, 323] on link "uitwerkingen bekijken" at bounding box center [1097, 320] width 228 height 36
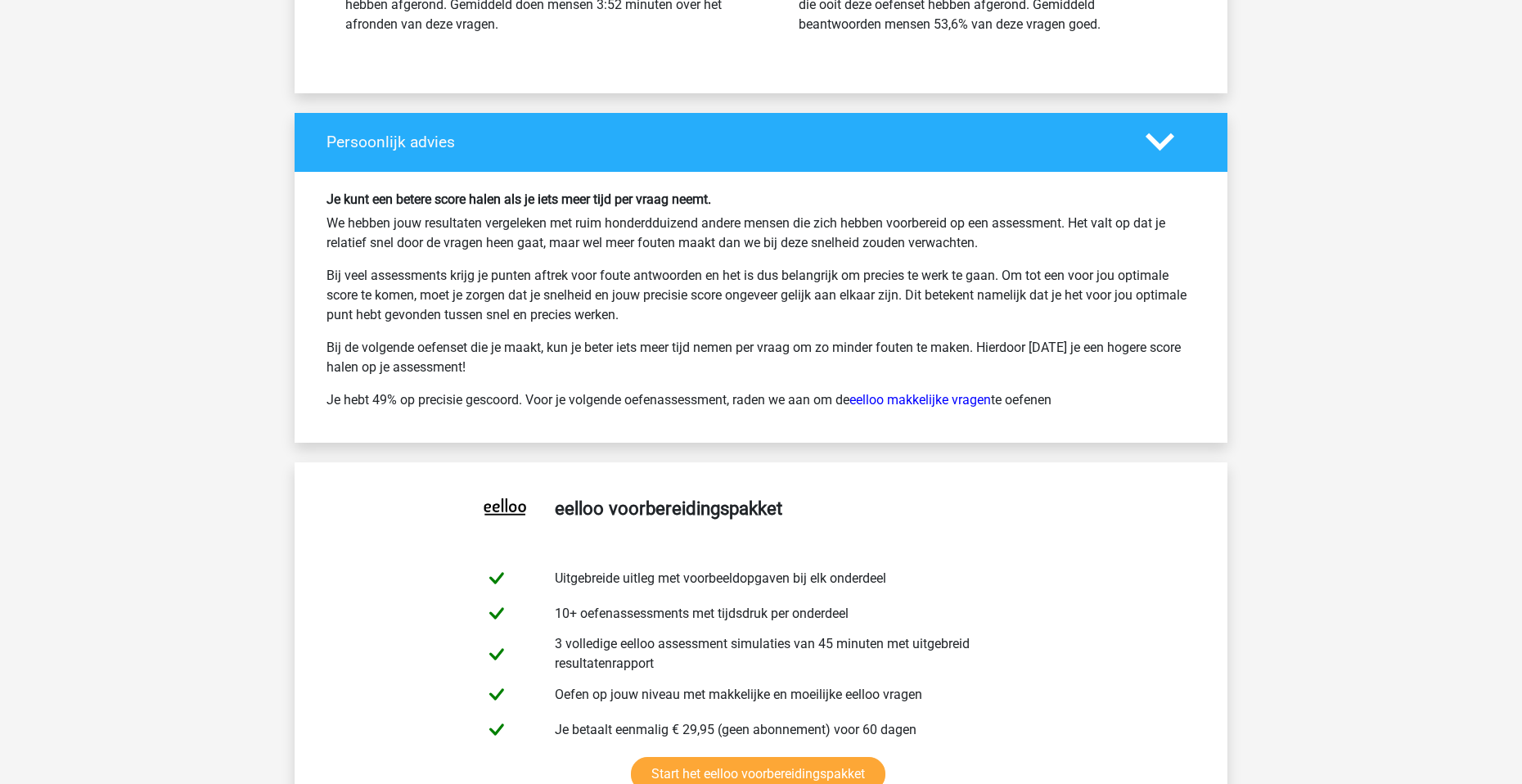
scroll to position [9981, 0]
